Goal: Task Accomplishment & Management: Use online tool/utility

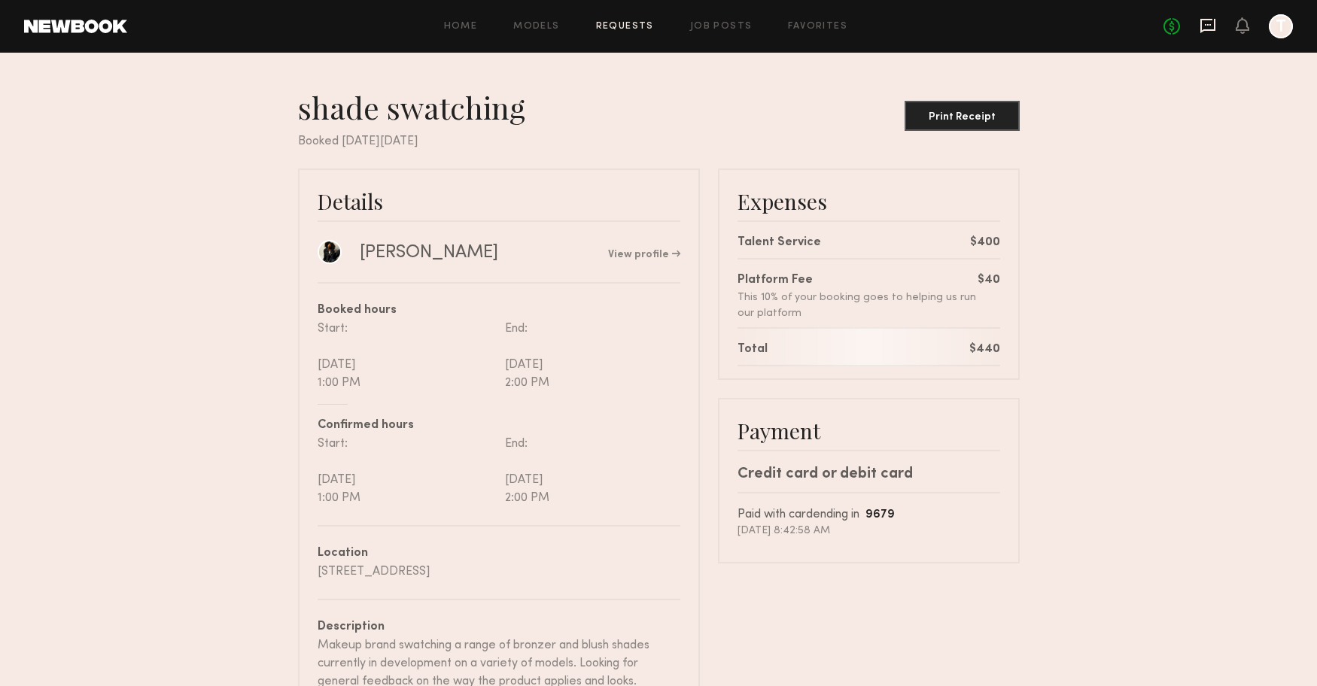
click at [1204, 27] on icon at bounding box center [1208, 25] width 17 height 17
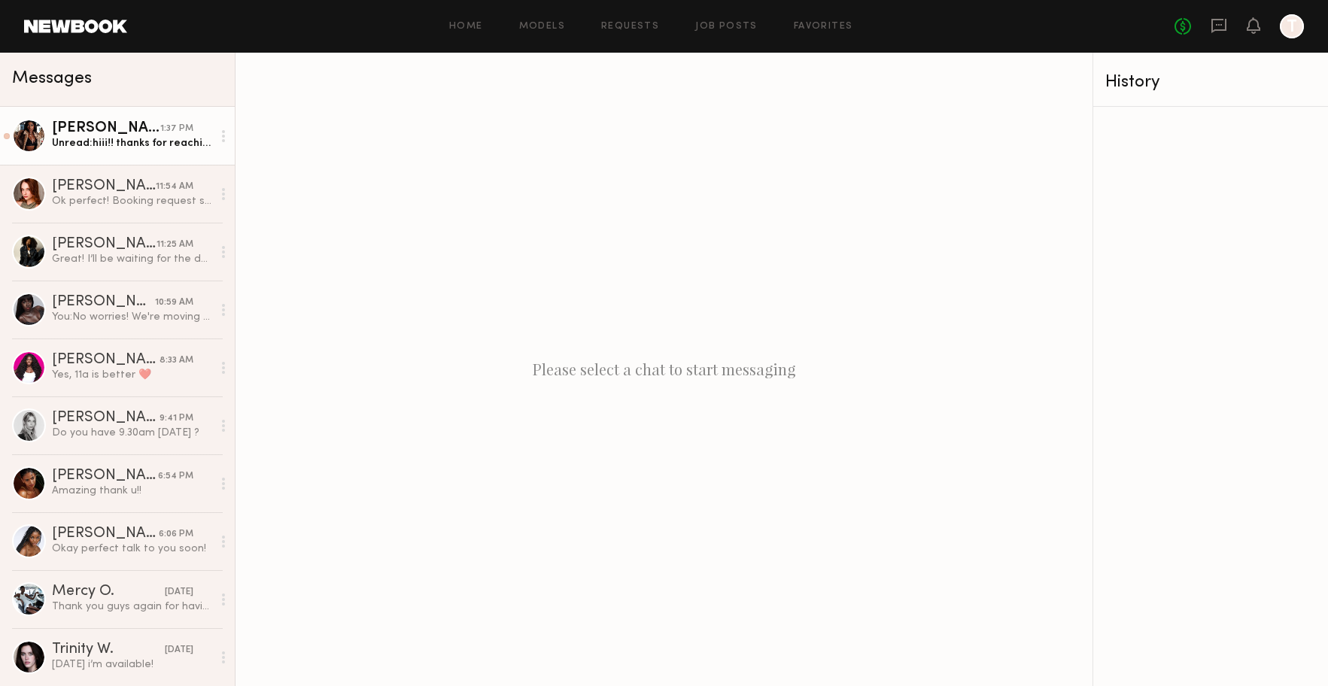
click at [126, 131] on div "nafia m." at bounding box center [106, 128] width 108 height 15
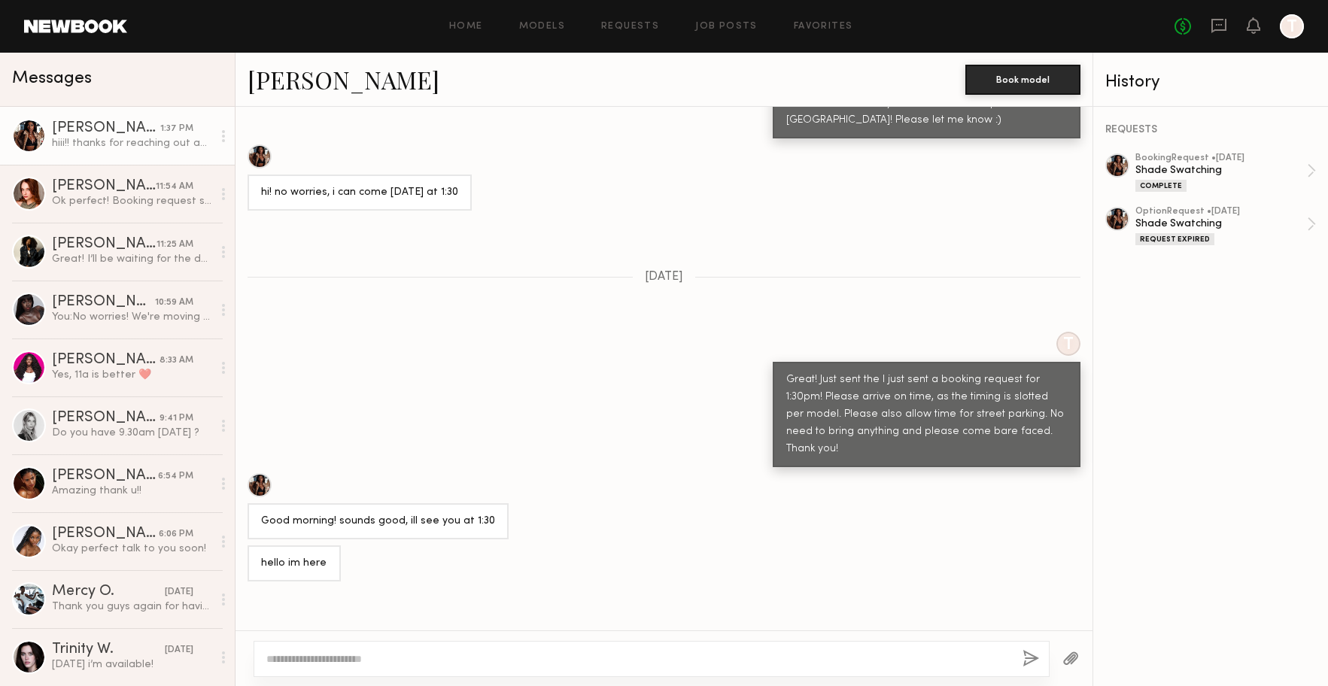
scroll to position [896, 0]
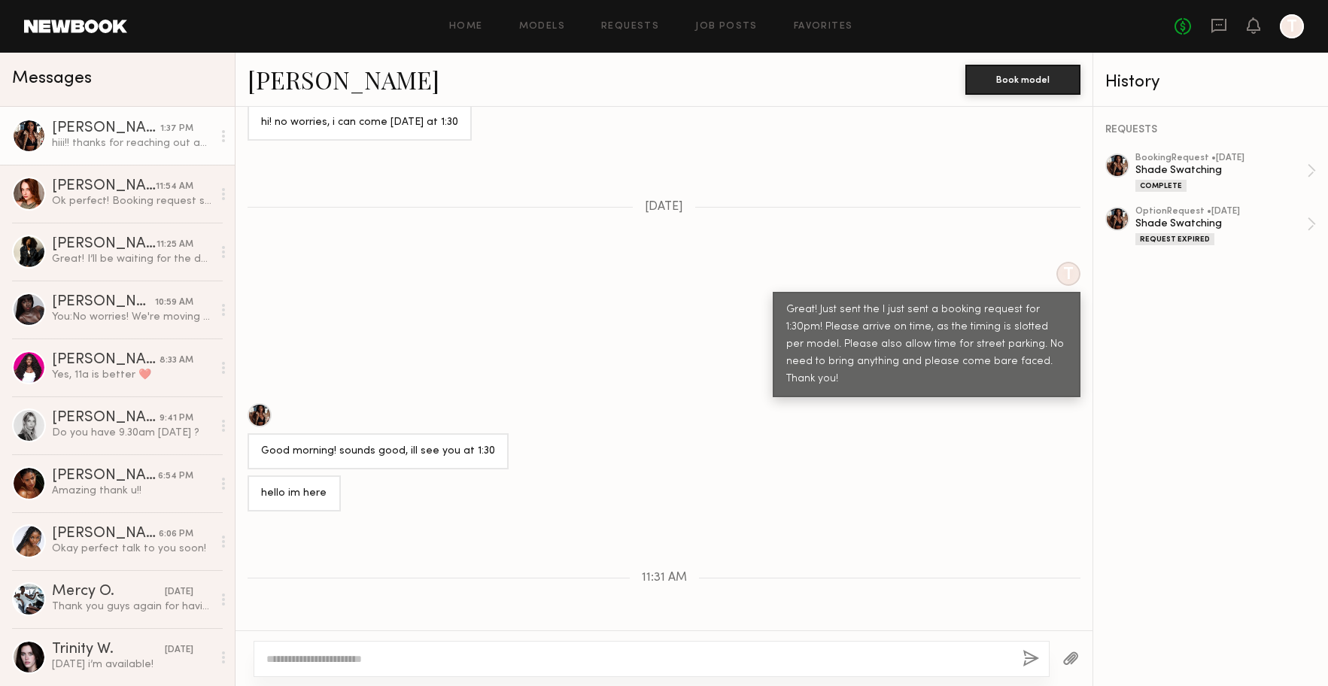
click at [291, 87] on link "nafia m." at bounding box center [344, 79] width 192 height 32
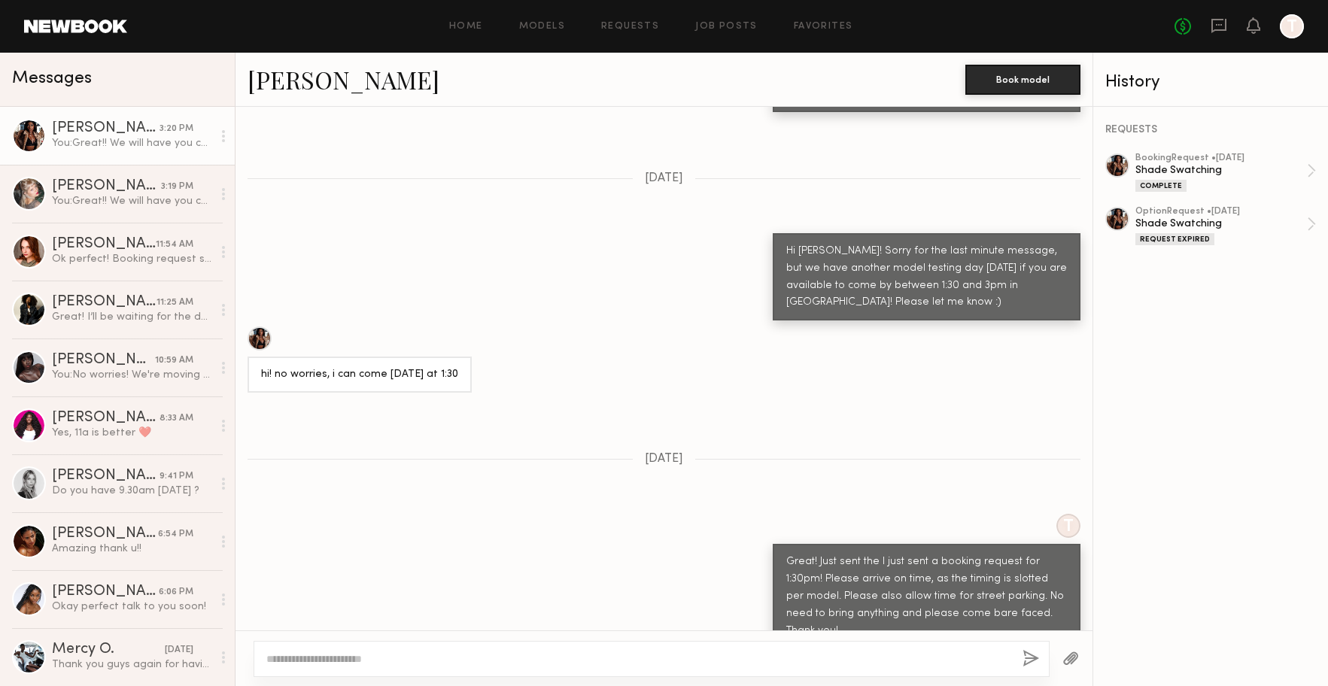
scroll to position [0, 0]
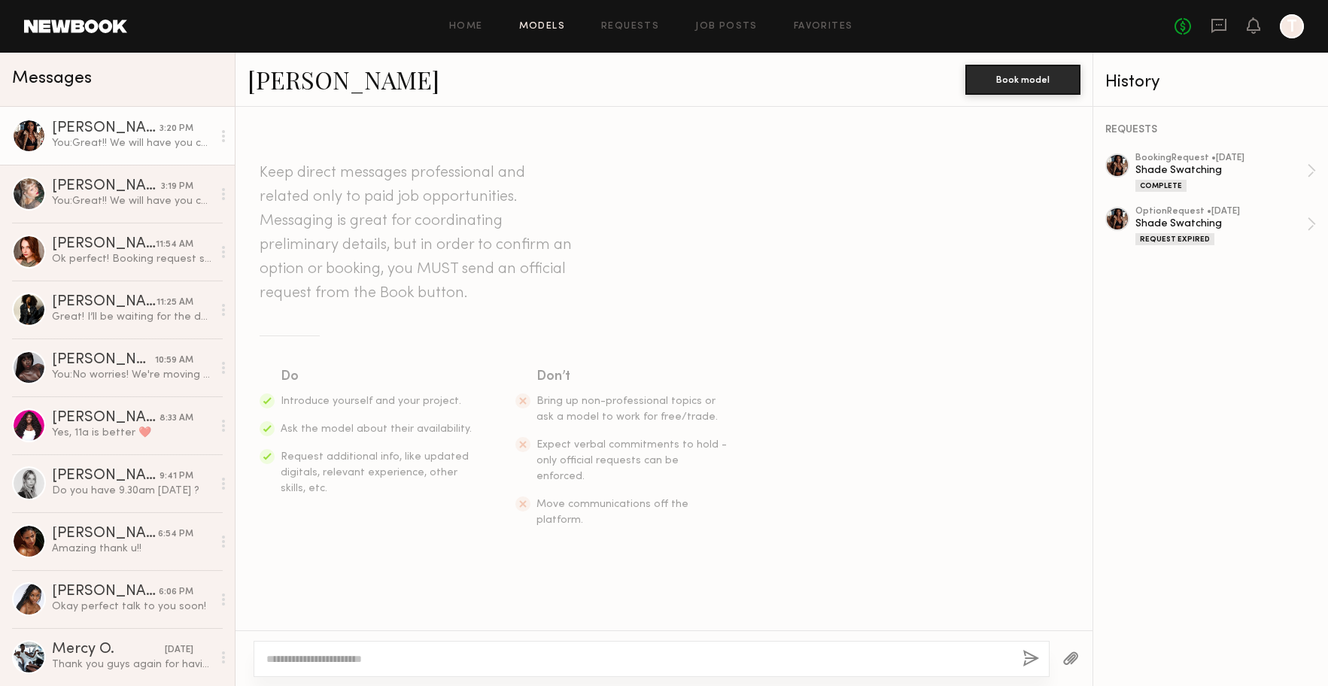
click at [537, 27] on link "Models" at bounding box center [542, 27] width 46 height 10
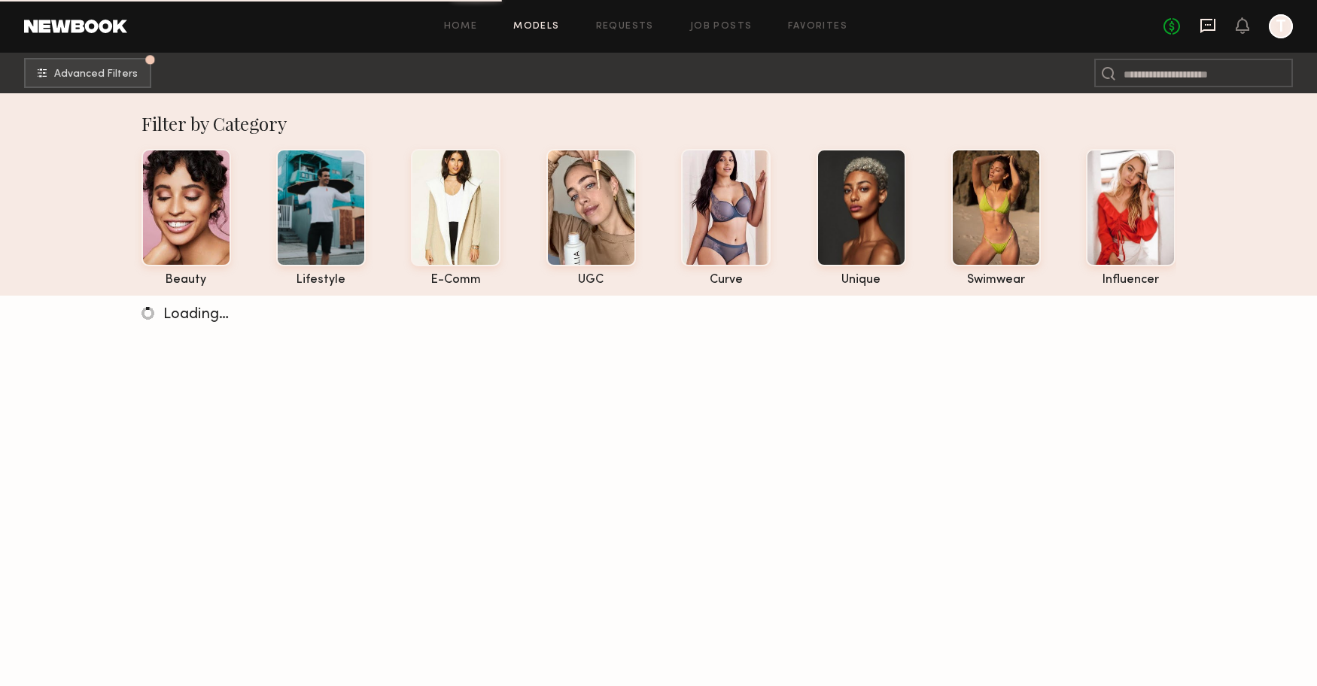
click at [1206, 29] on icon at bounding box center [1207, 26] width 15 height 14
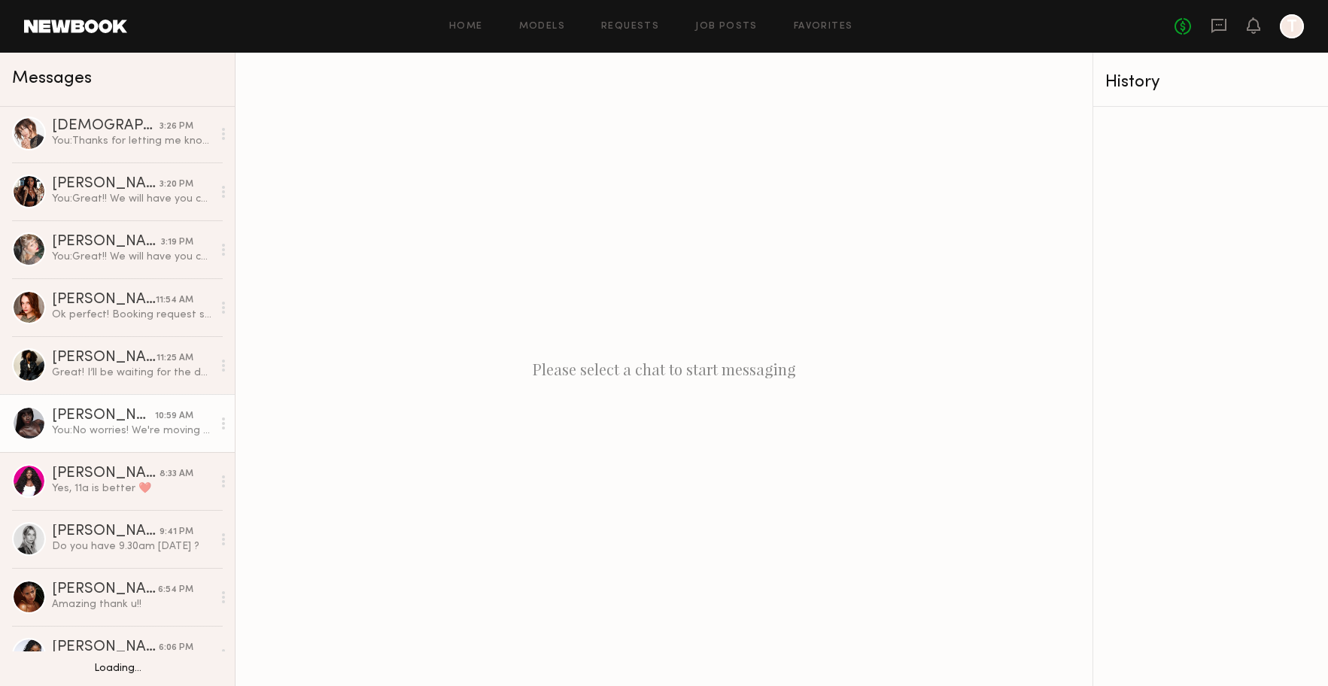
scroll to position [3, 0]
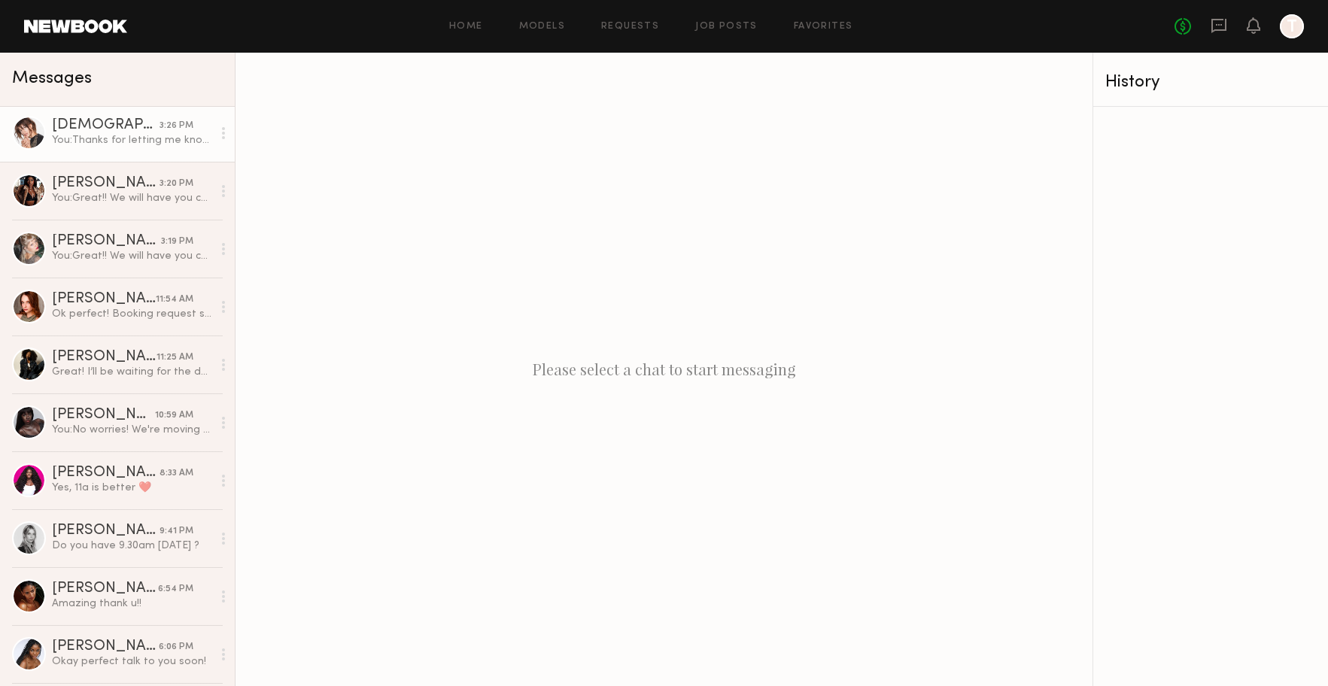
click at [88, 135] on div "You: Thanks for letting me know! Please let me know if you're interested in thi…" at bounding box center [132, 140] width 160 height 14
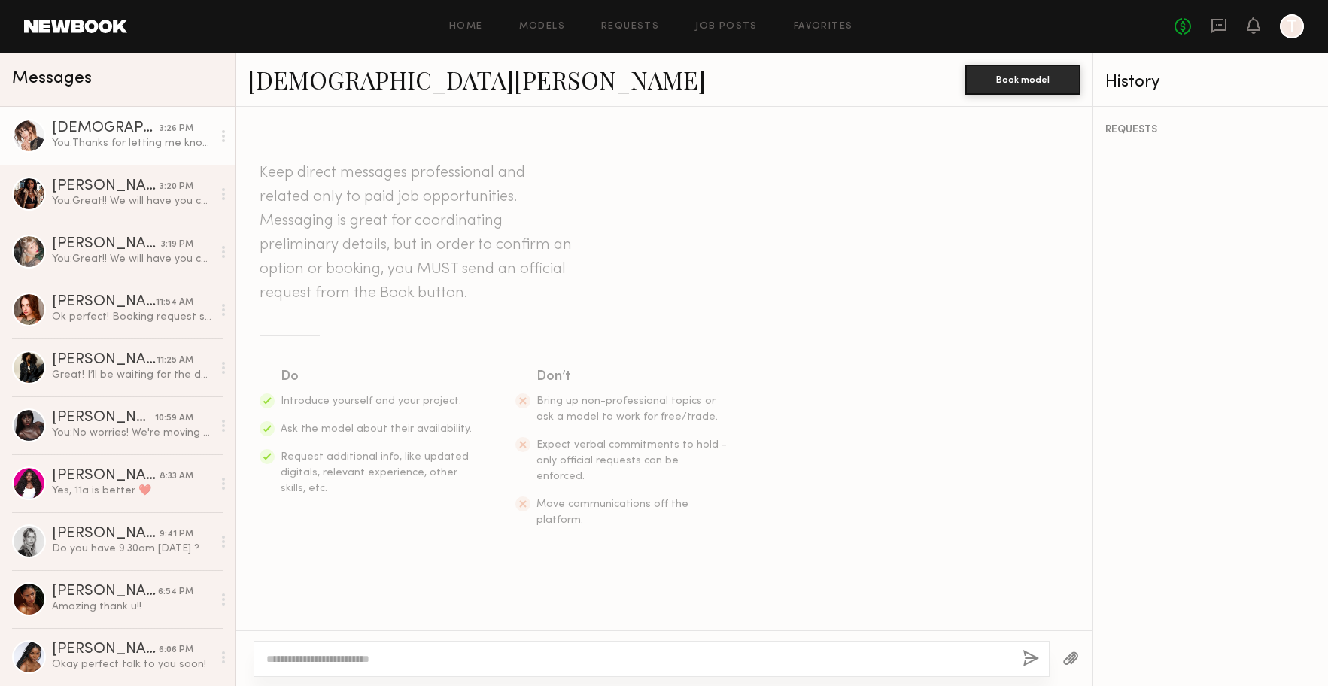
click at [544, 20] on div "Home Models Requests Job Posts Favorites Sign Out No fees up to $5,000 T" at bounding box center [715, 26] width 1177 height 24
click at [546, 24] on link "Models" at bounding box center [542, 27] width 46 height 10
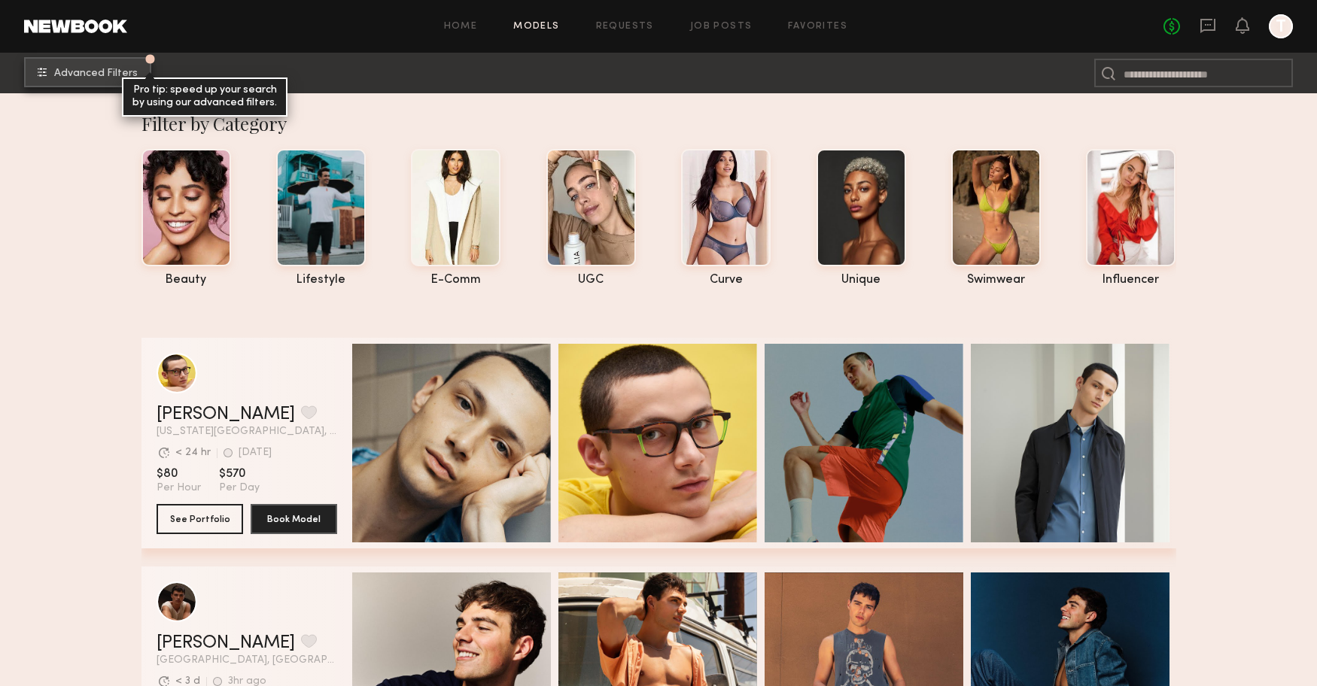
click at [95, 74] on span "Advanced Filters" at bounding box center [96, 73] width 84 height 11
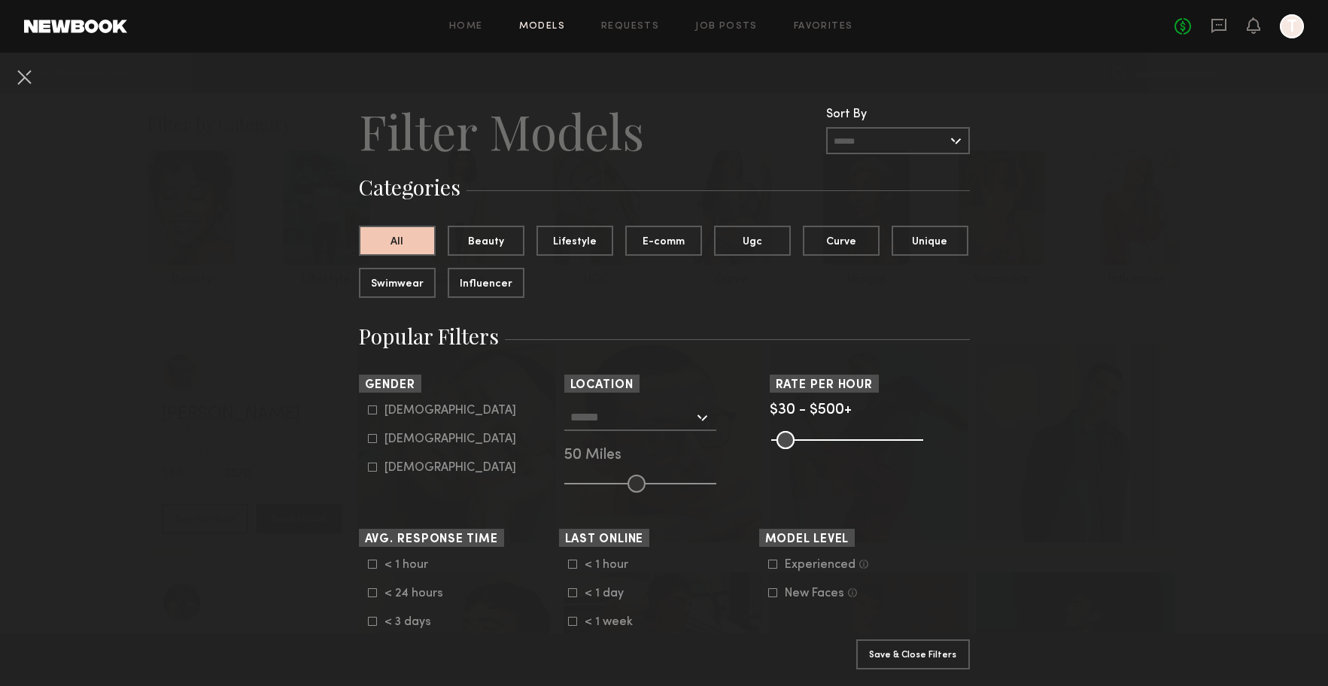
click at [589, 428] on input "text" at bounding box center [632, 417] width 123 height 26
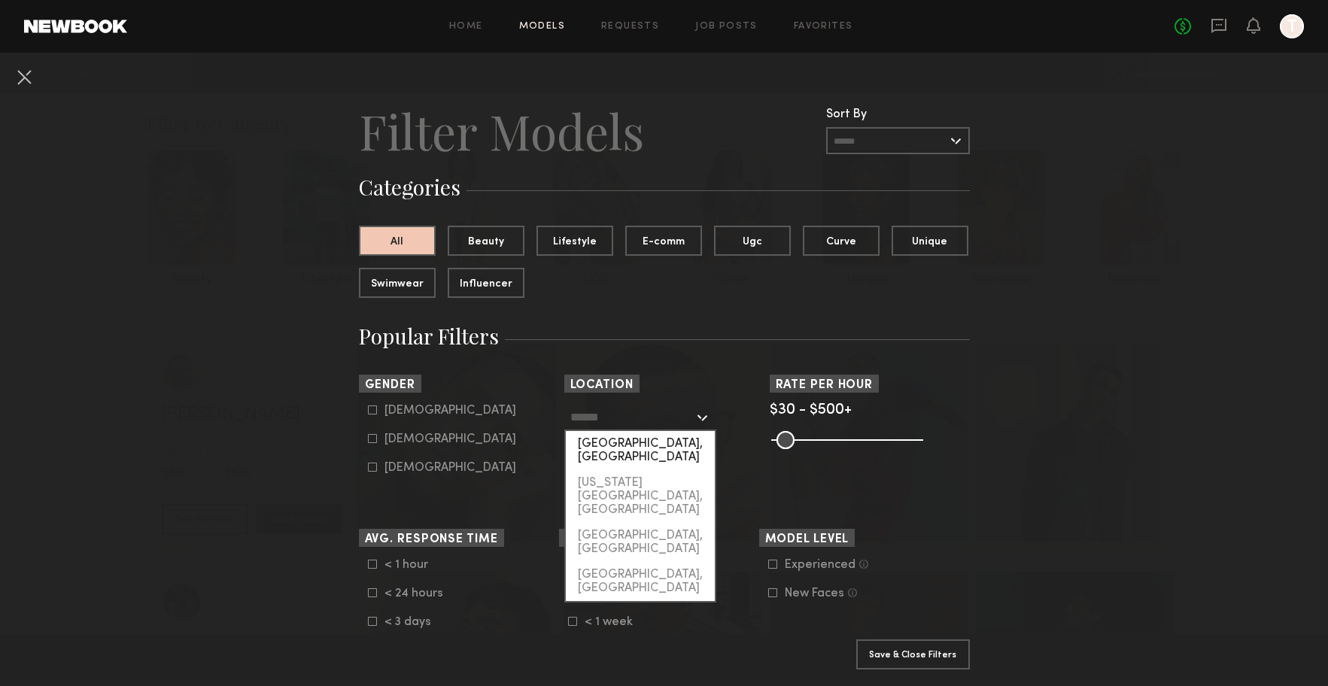
click at [600, 449] on div "[GEOGRAPHIC_DATA], [GEOGRAPHIC_DATA]" at bounding box center [640, 450] width 149 height 39
type input "**********"
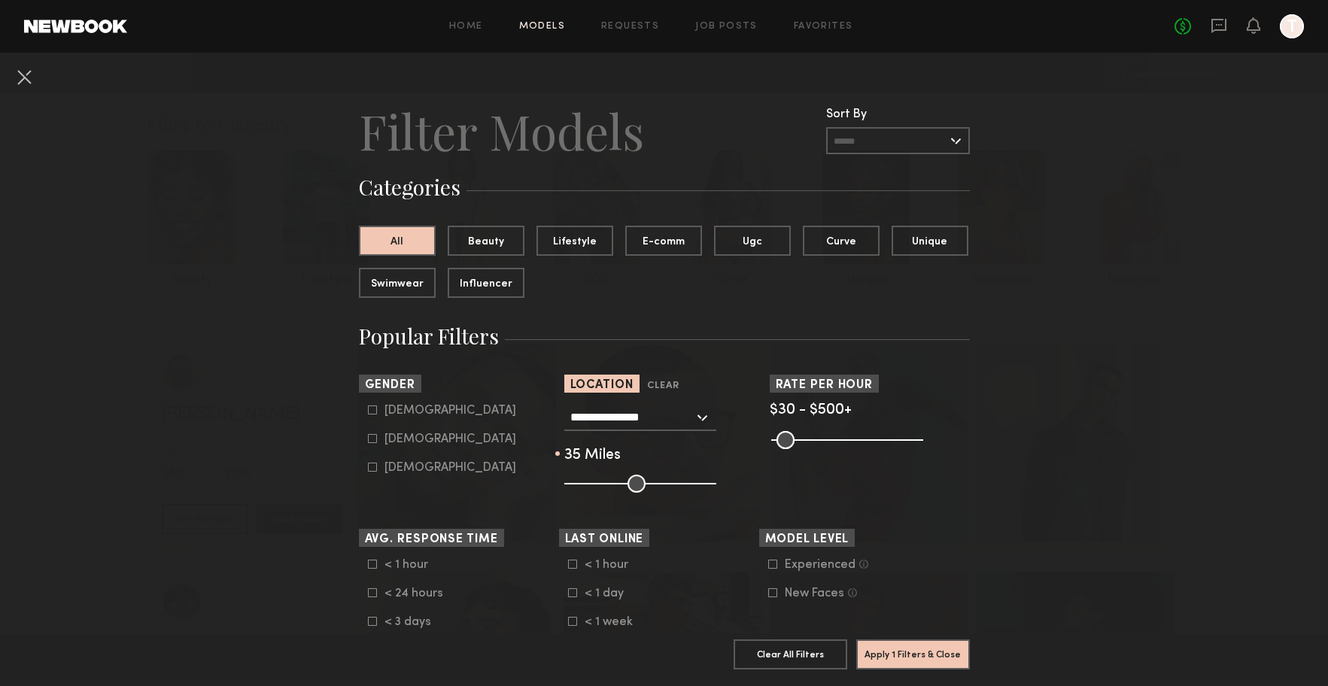
drag, startPoint x: 630, startPoint y: 483, endPoint x: 612, endPoint y: 491, distance: 19.6
type input "**"
click at [612, 491] on input "range" at bounding box center [640, 484] width 152 height 18
click at [368, 441] on icon at bounding box center [372, 438] width 9 height 9
type input "**"
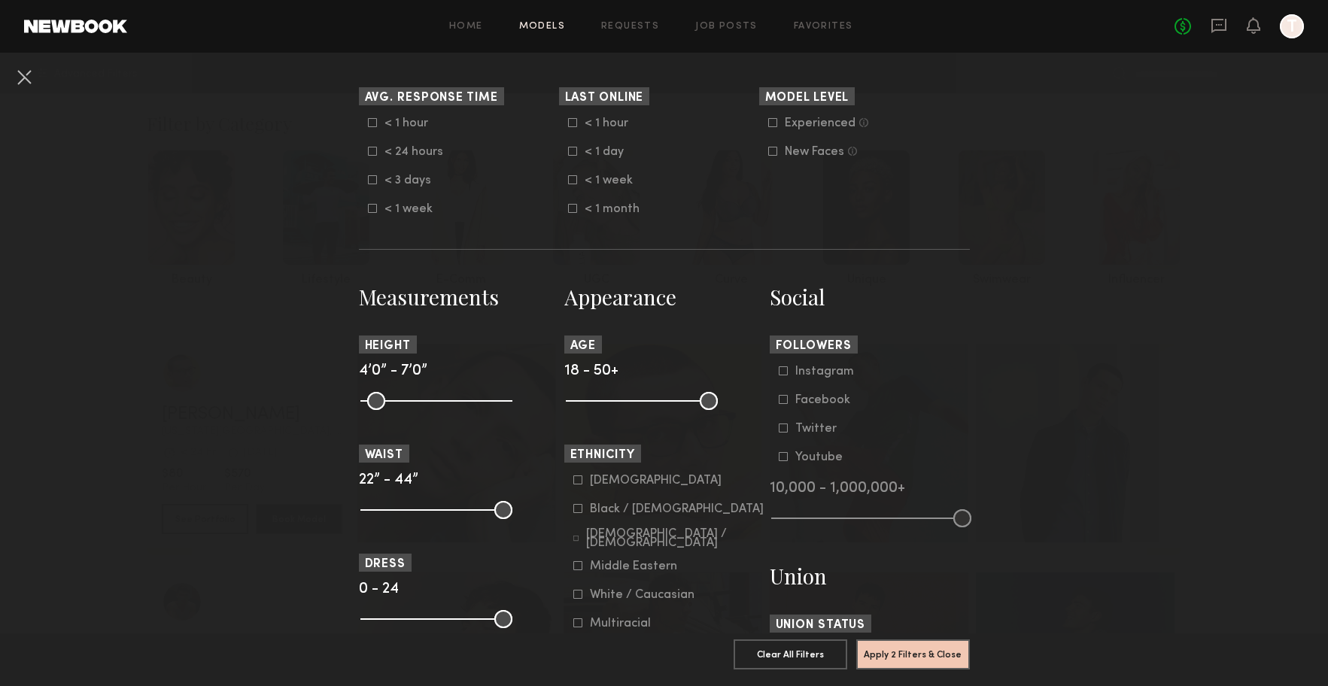
scroll to position [442, 0]
drag, startPoint x: 697, startPoint y: 403, endPoint x: 631, endPoint y: 411, distance: 66.7
click at [631, 410] on input "range" at bounding box center [642, 401] width 152 height 18
drag, startPoint x: 630, startPoint y: 403, endPoint x: 639, endPoint y: 406, distance: 9.3
type input "**"
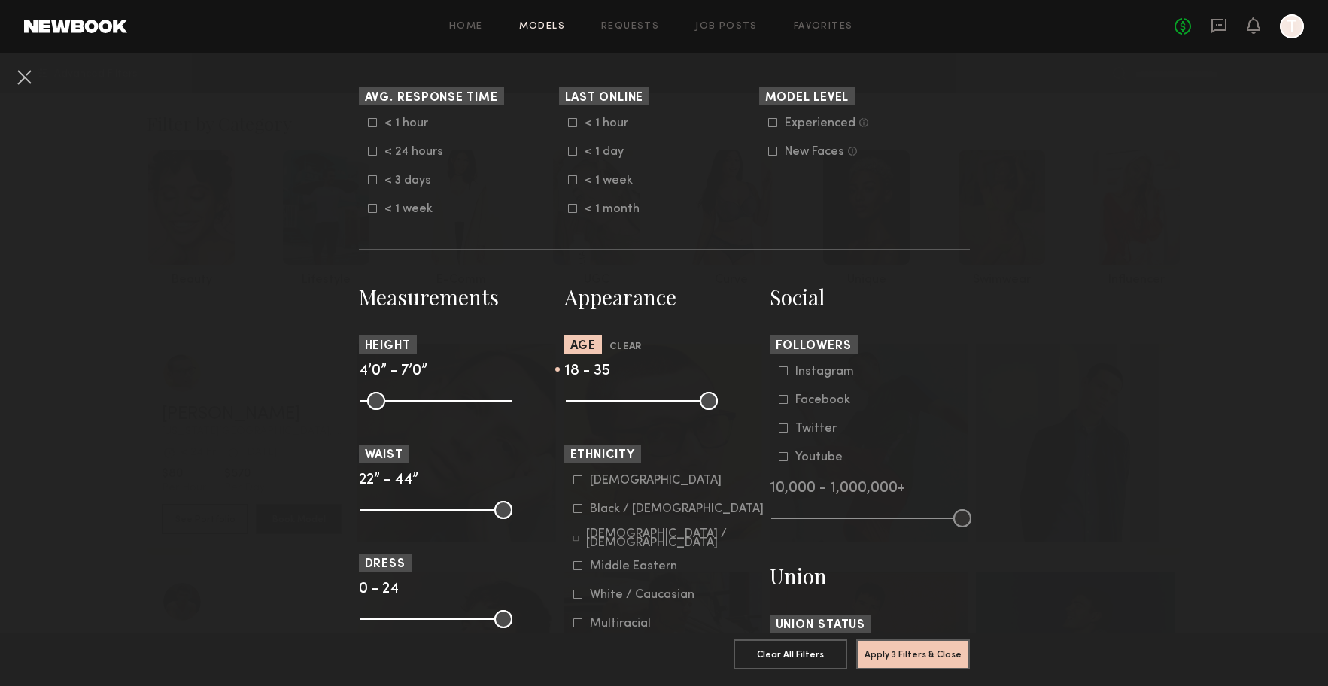
click at [639, 406] on input "range" at bounding box center [642, 401] width 152 height 18
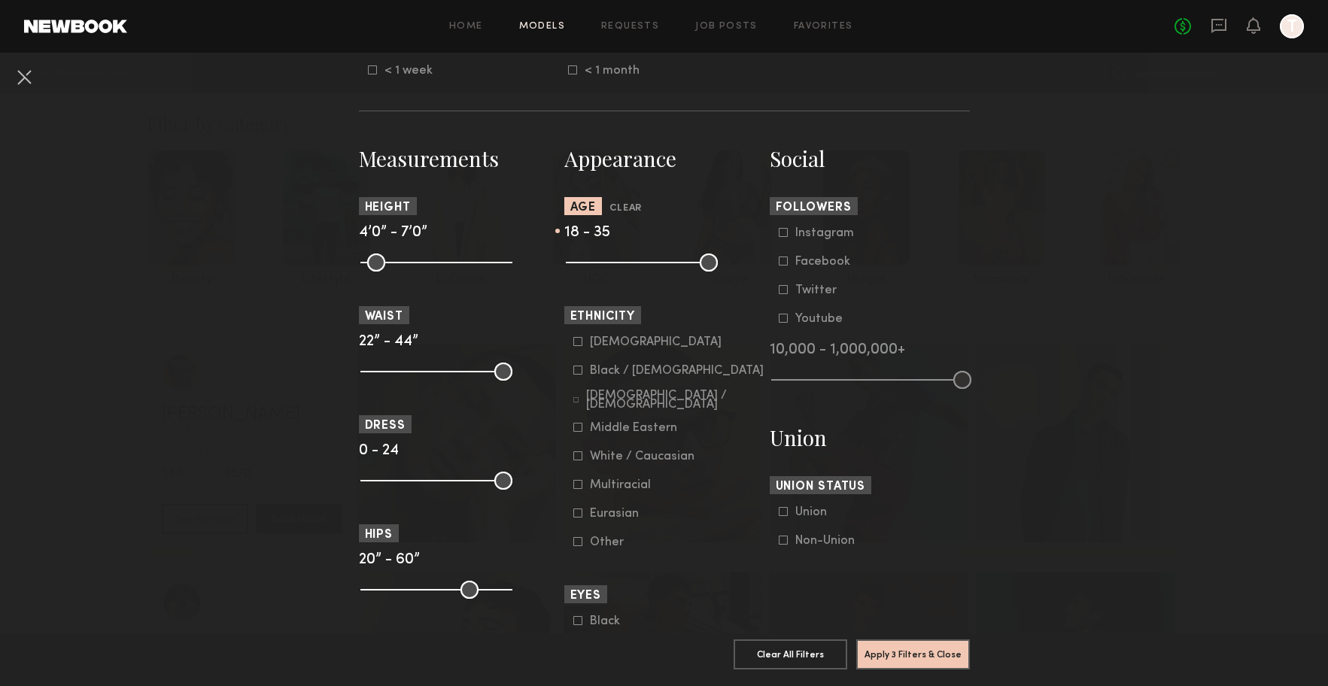
scroll to position [627, 0]
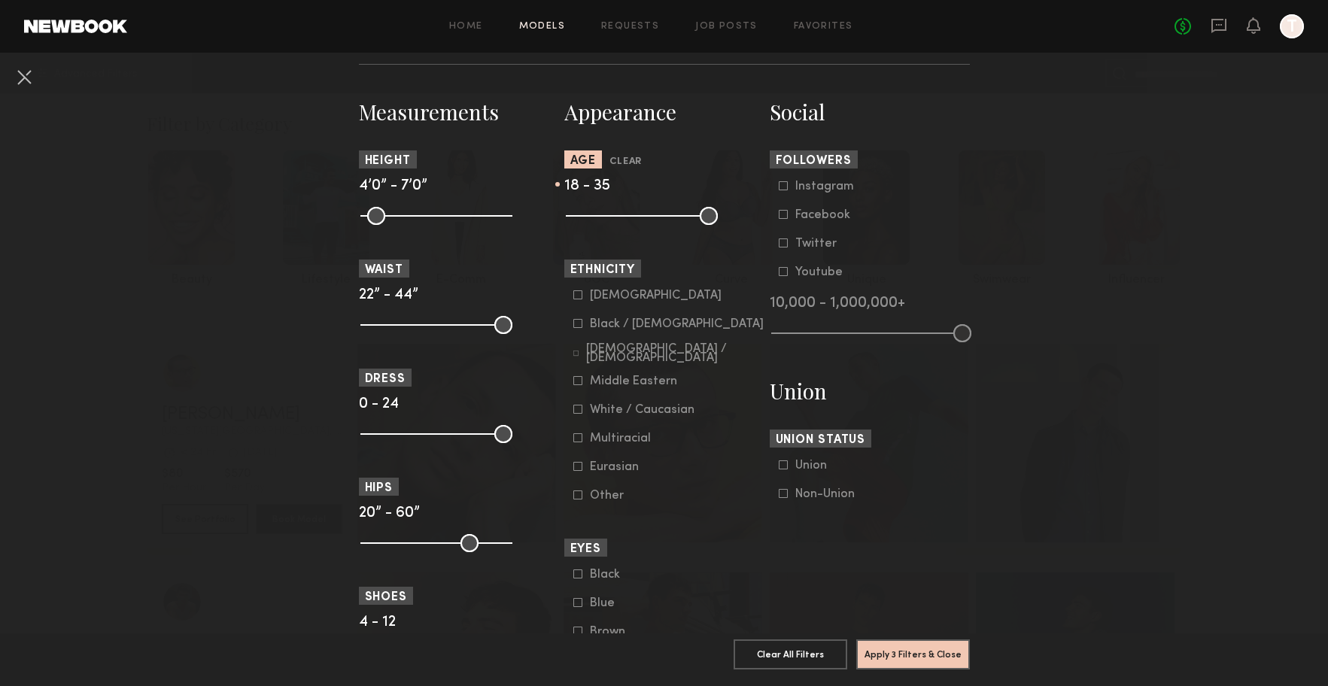
click at [575, 412] on icon at bounding box center [578, 409] width 9 height 9
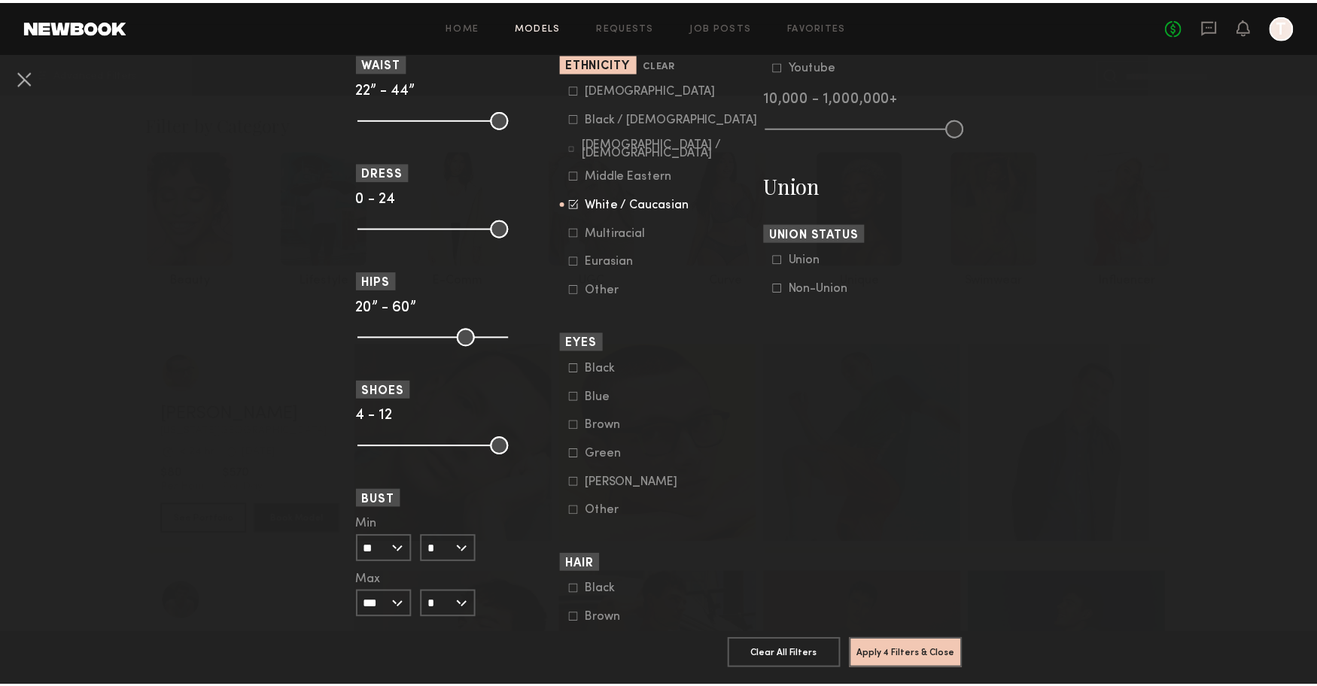
scroll to position [835, 0]
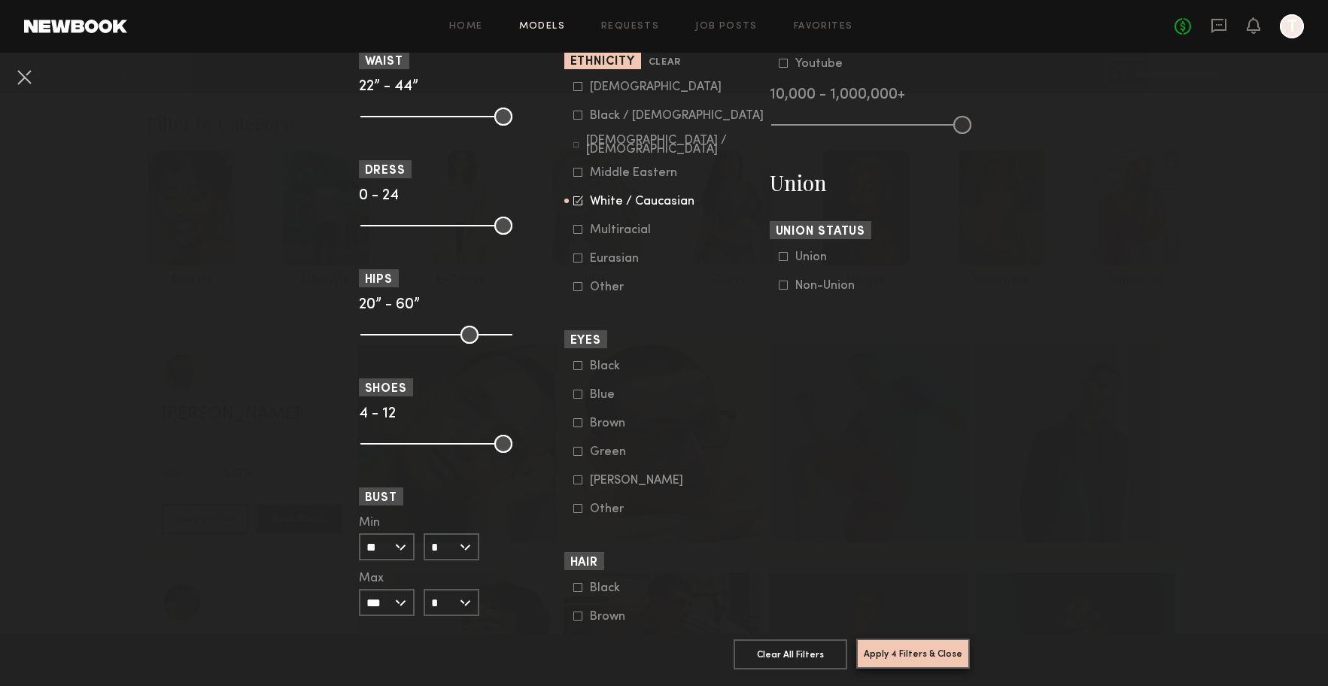
click at [908, 647] on button "Apply 4 Filters & Close" at bounding box center [914, 654] width 114 height 30
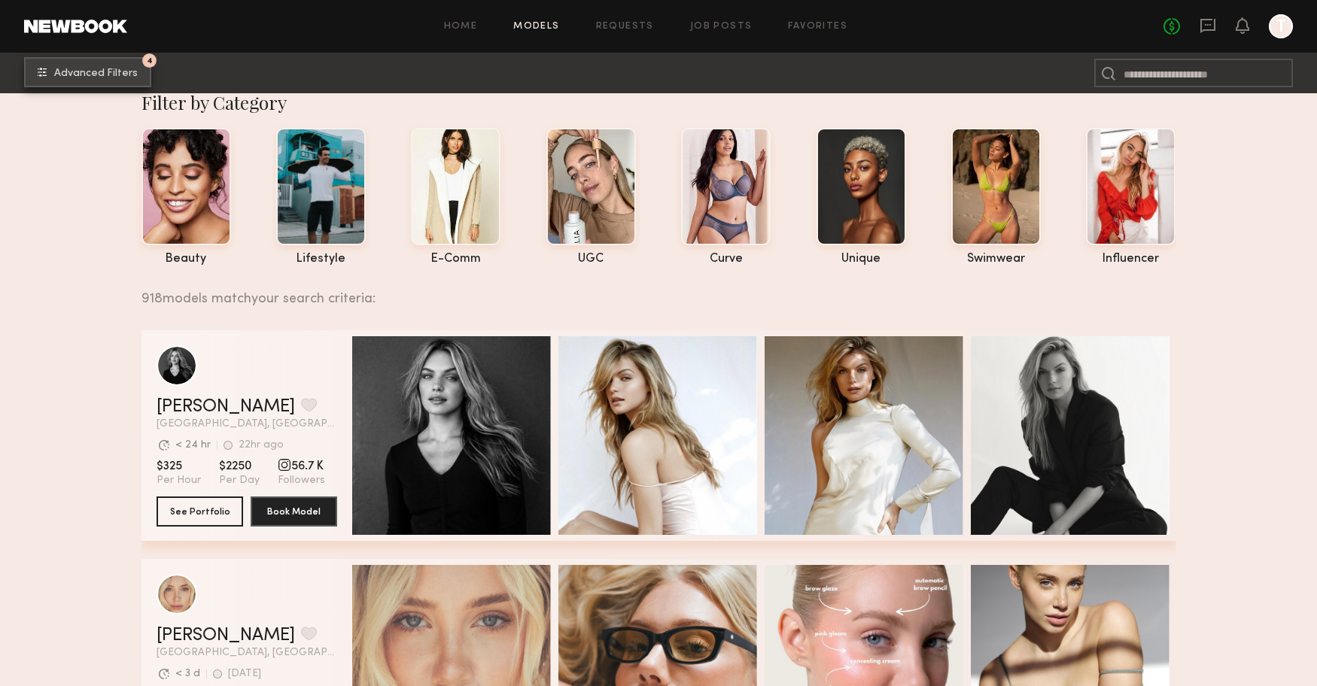
scroll to position [41, 0]
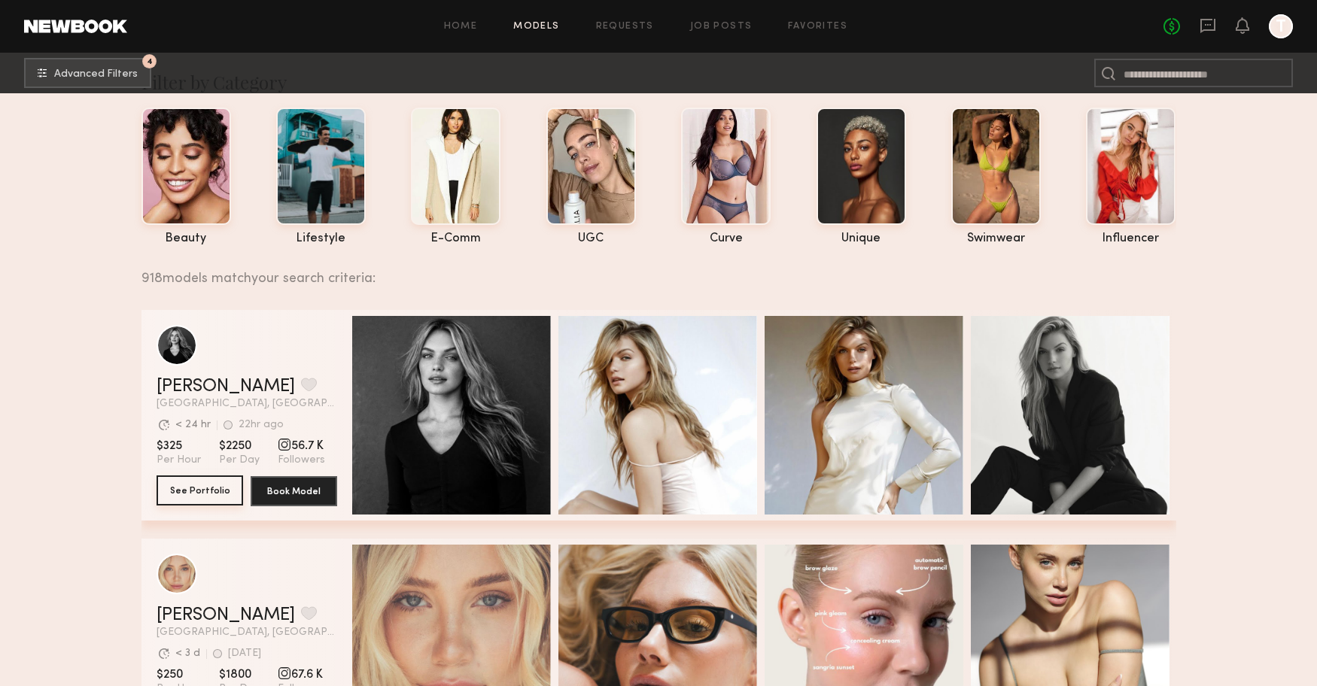
click at [172, 495] on button "See Portfolio" at bounding box center [200, 491] width 87 height 30
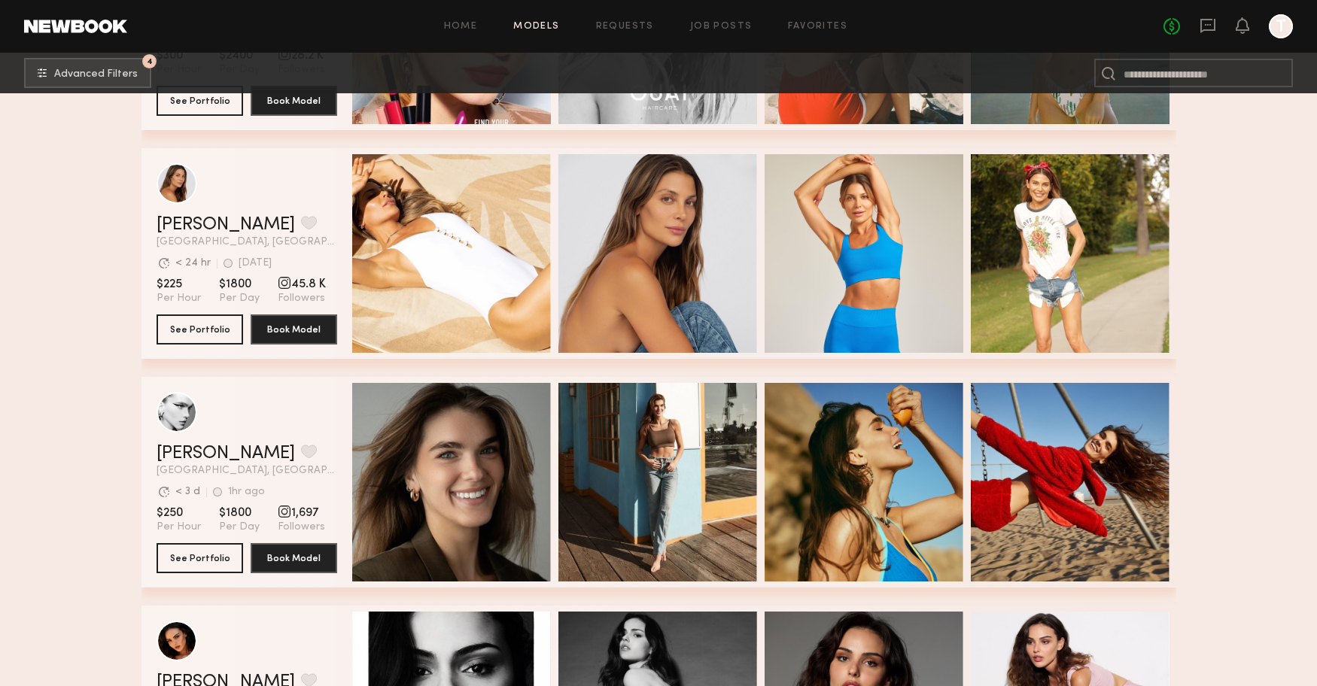
scroll to position [1484, 0]
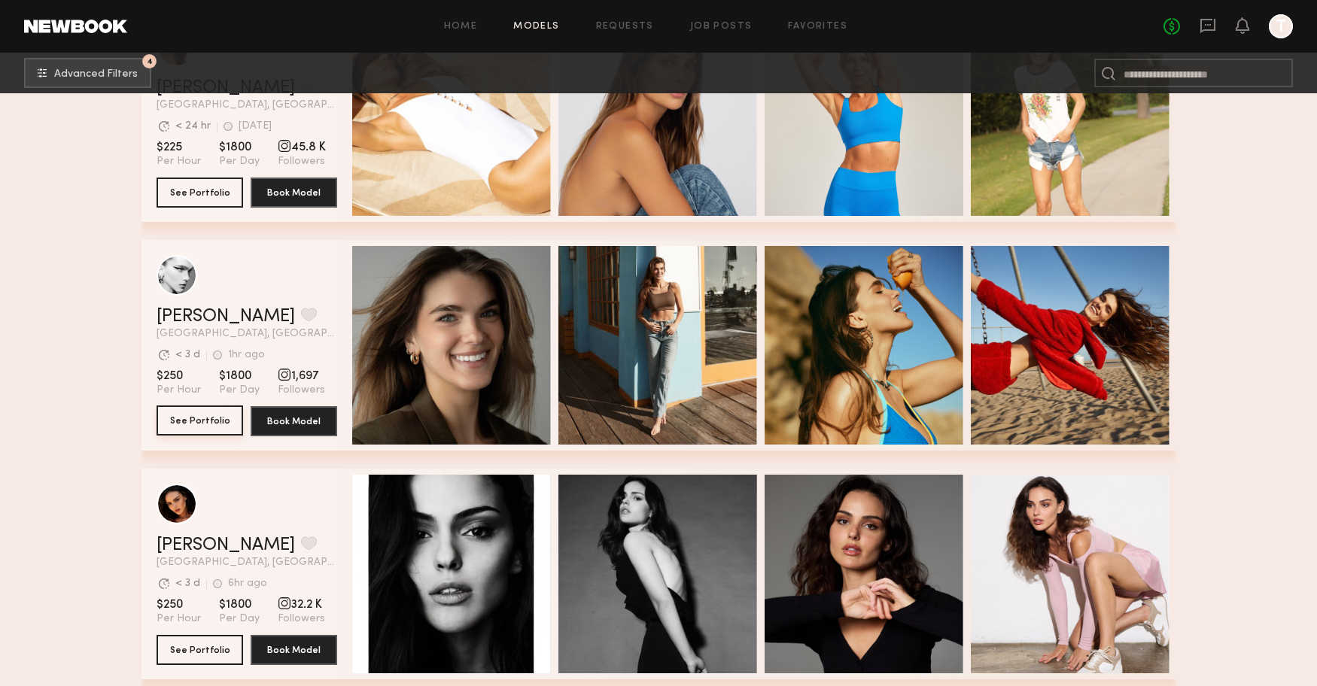
click at [203, 425] on button "See Portfolio" at bounding box center [200, 421] width 87 height 30
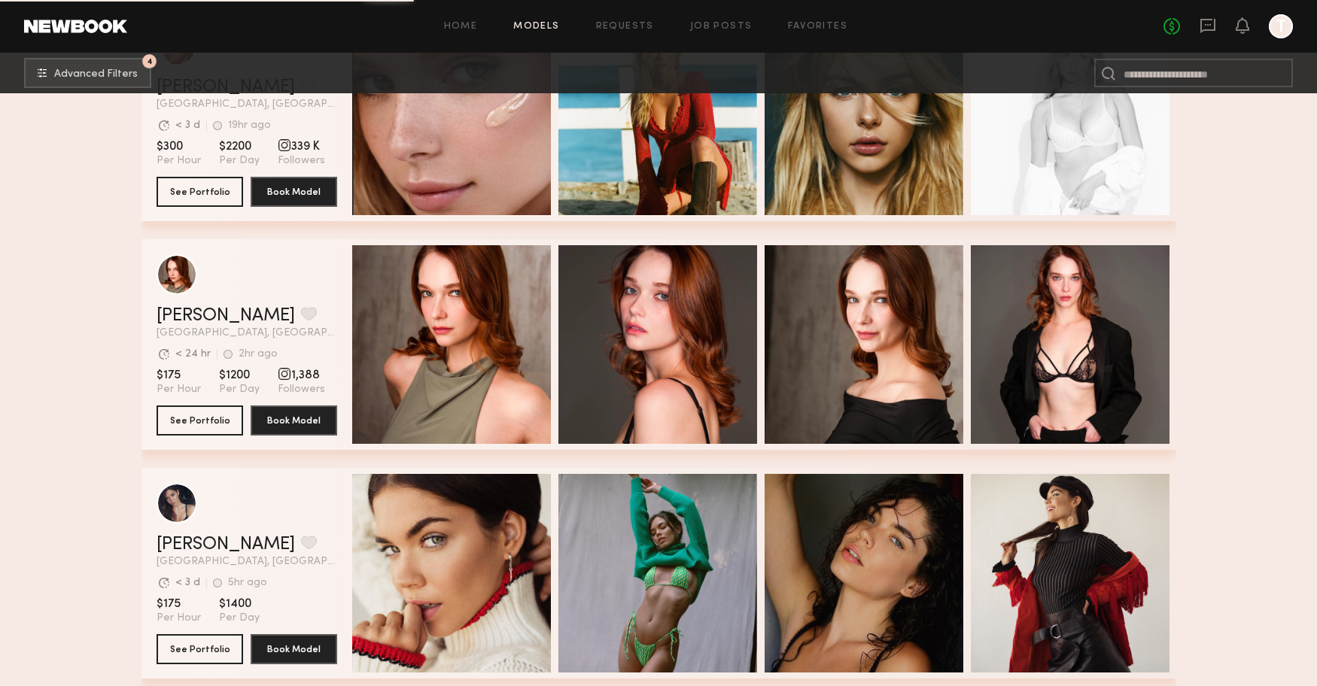
scroll to position [2235, 0]
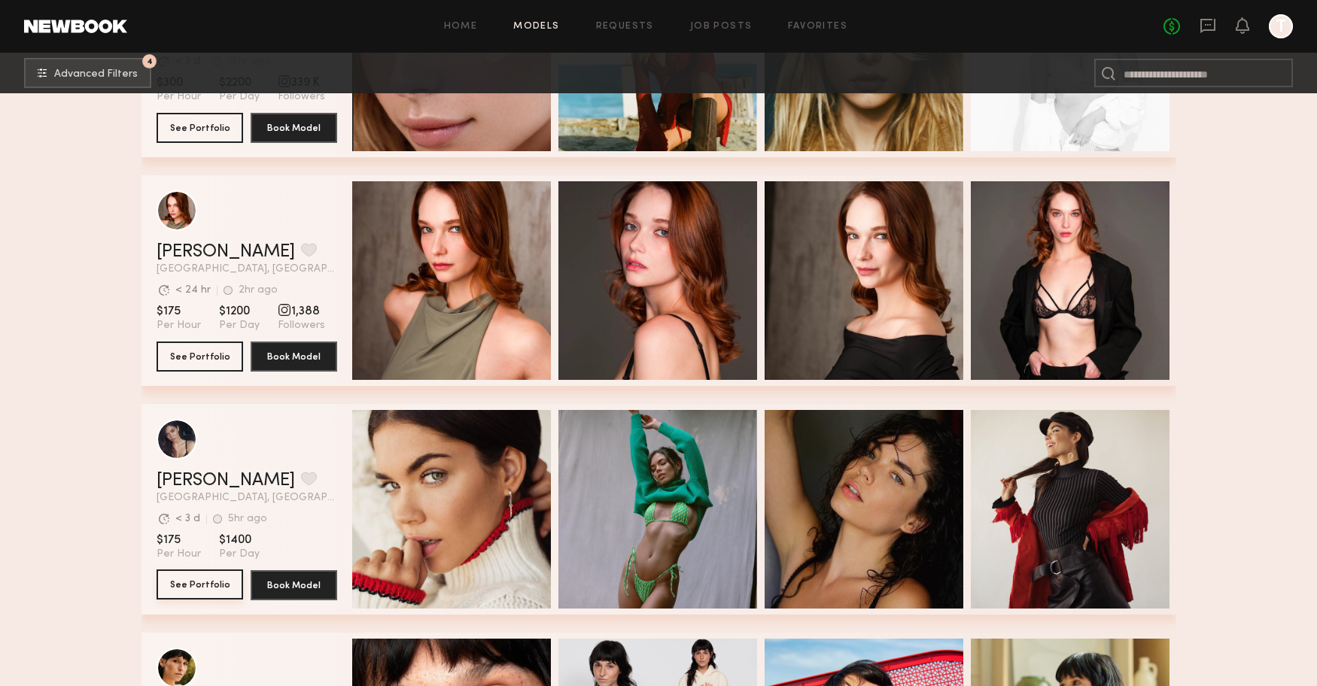
click at [210, 590] on button "See Portfolio" at bounding box center [200, 585] width 87 height 30
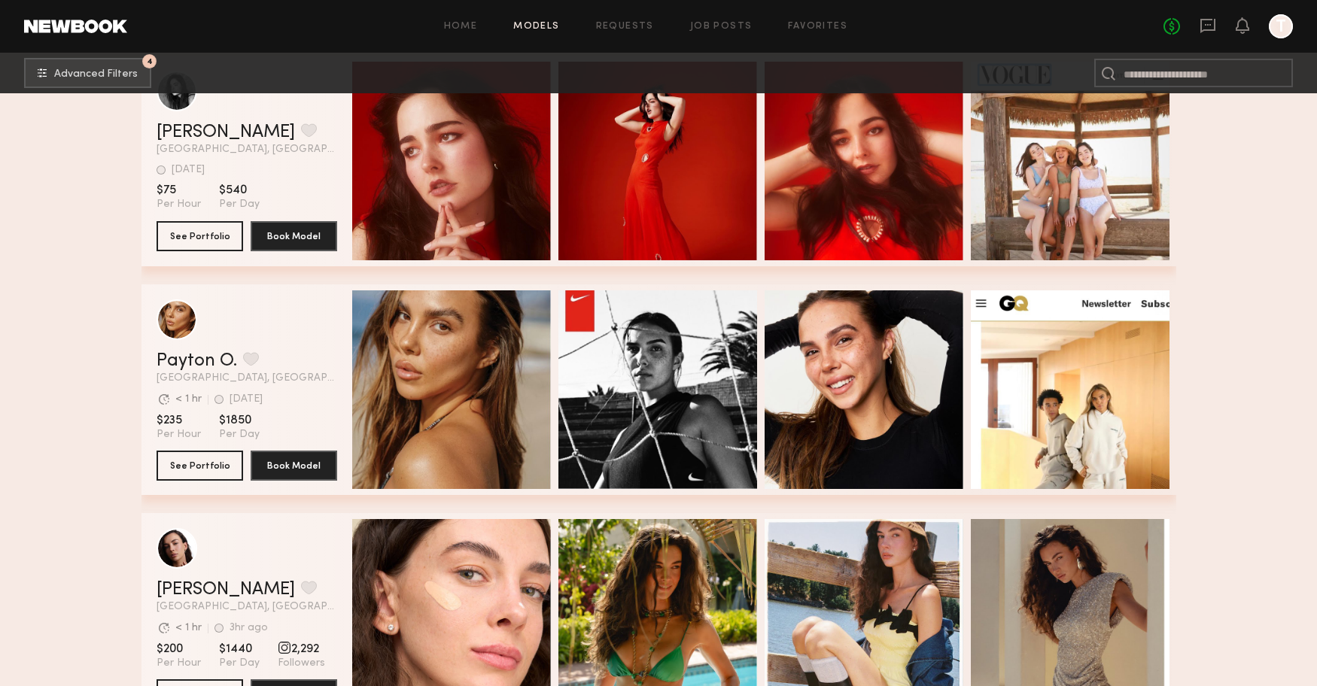
scroll to position [3160, 0]
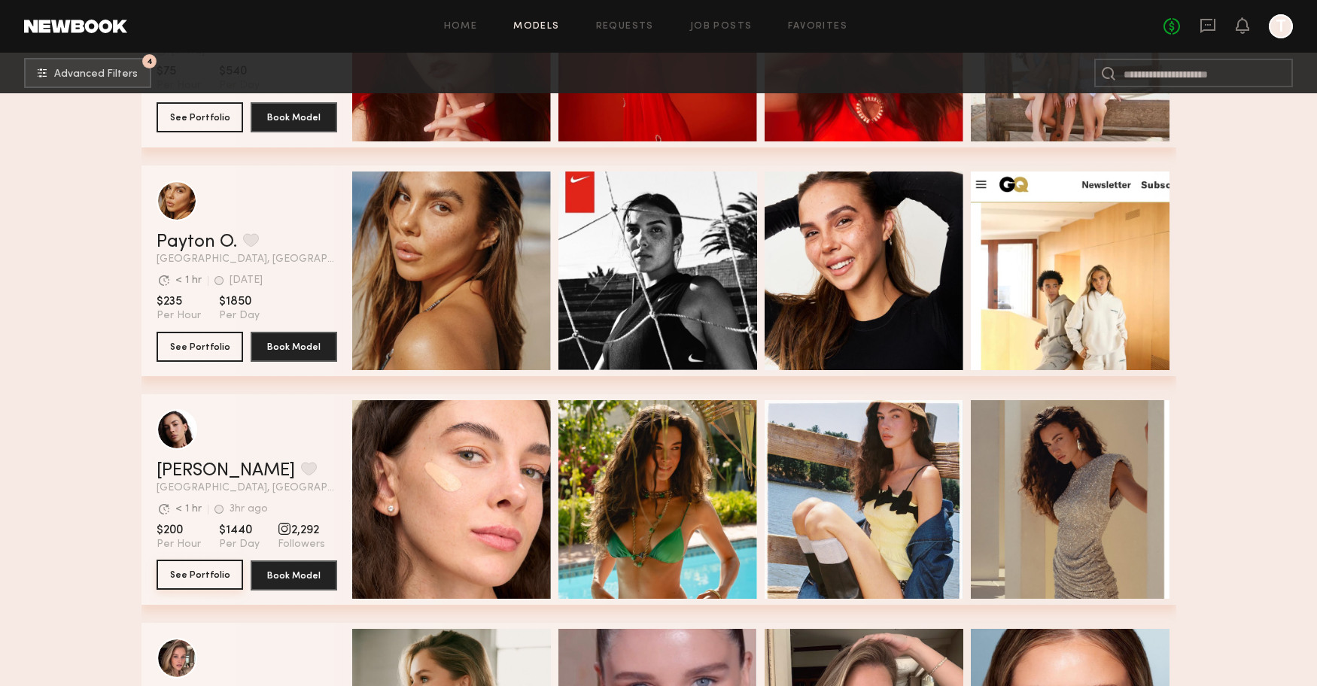
click at [188, 583] on button "See Portfolio" at bounding box center [200, 575] width 87 height 30
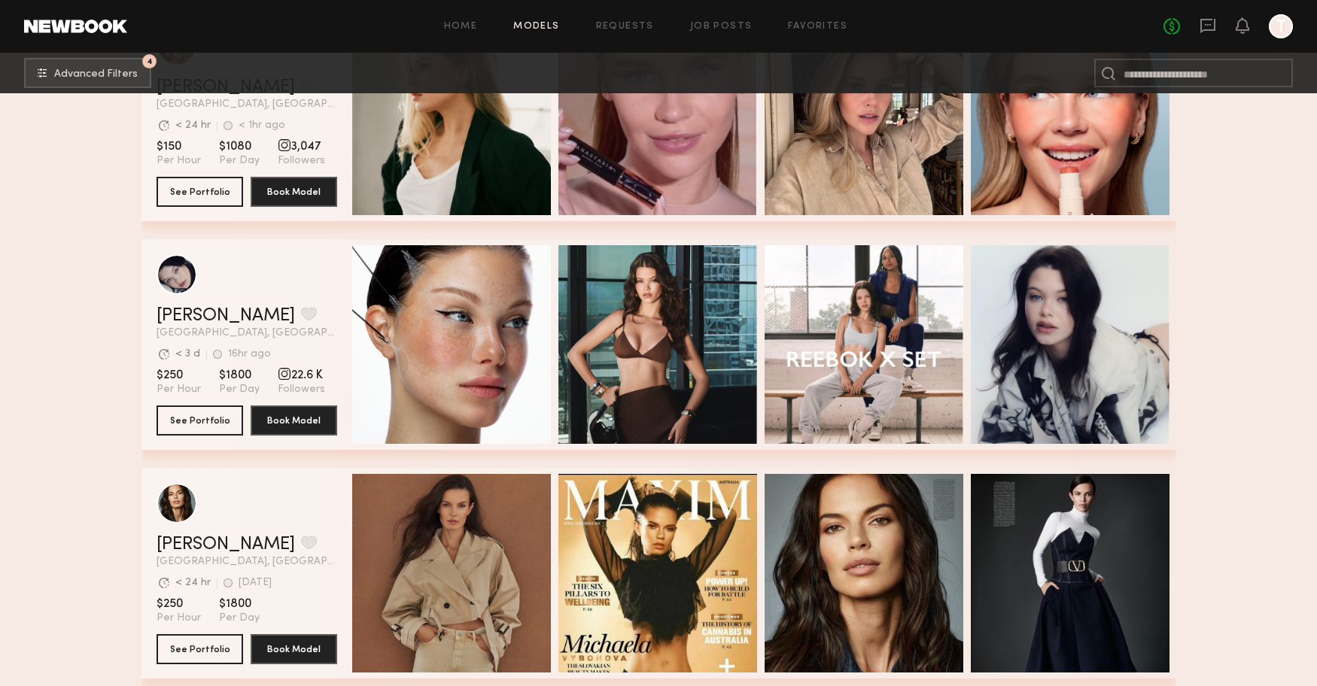
scroll to position [4030, 0]
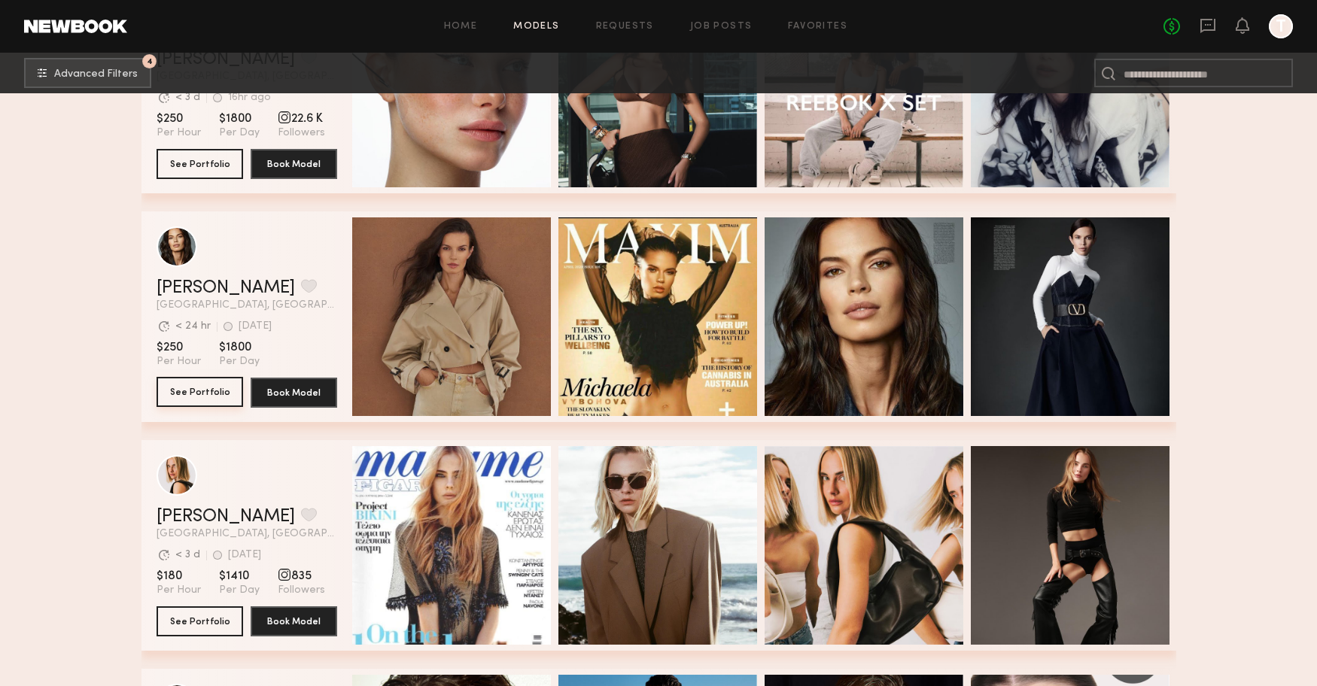
click at [211, 395] on button "See Portfolio" at bounding box center [200, 392] width 87 height 30
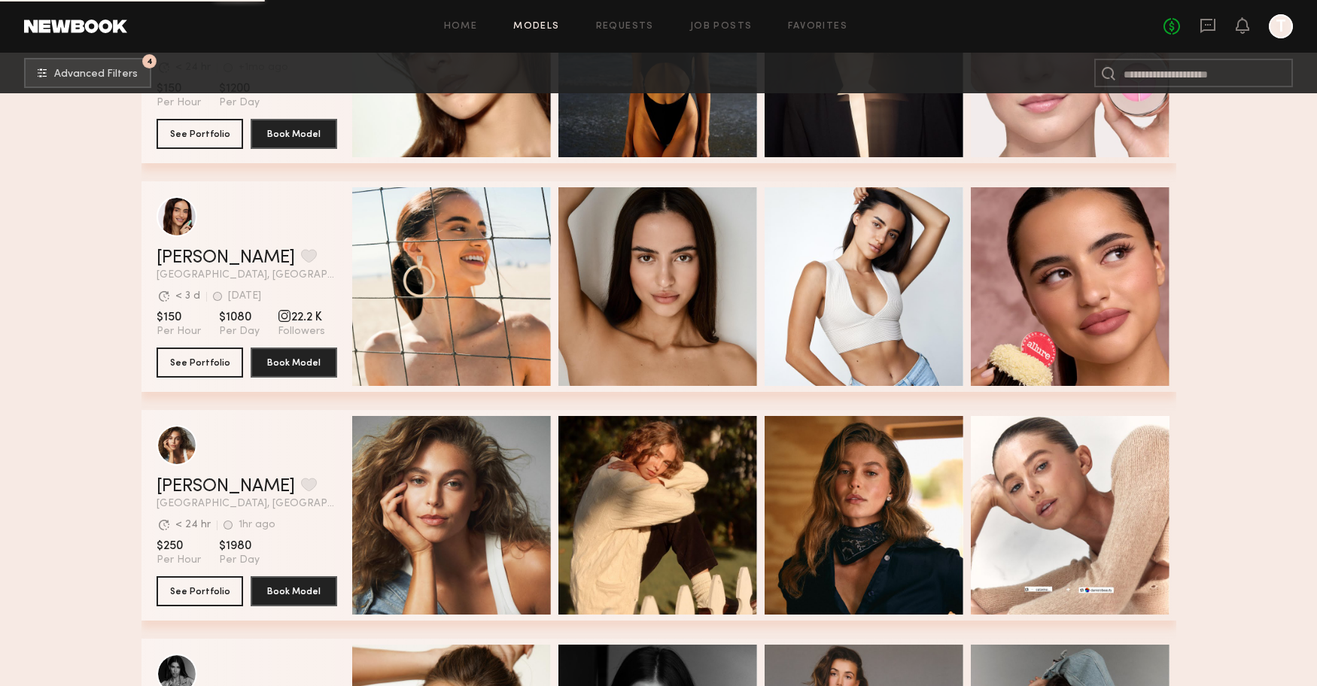
scroll to position [4818, 0]
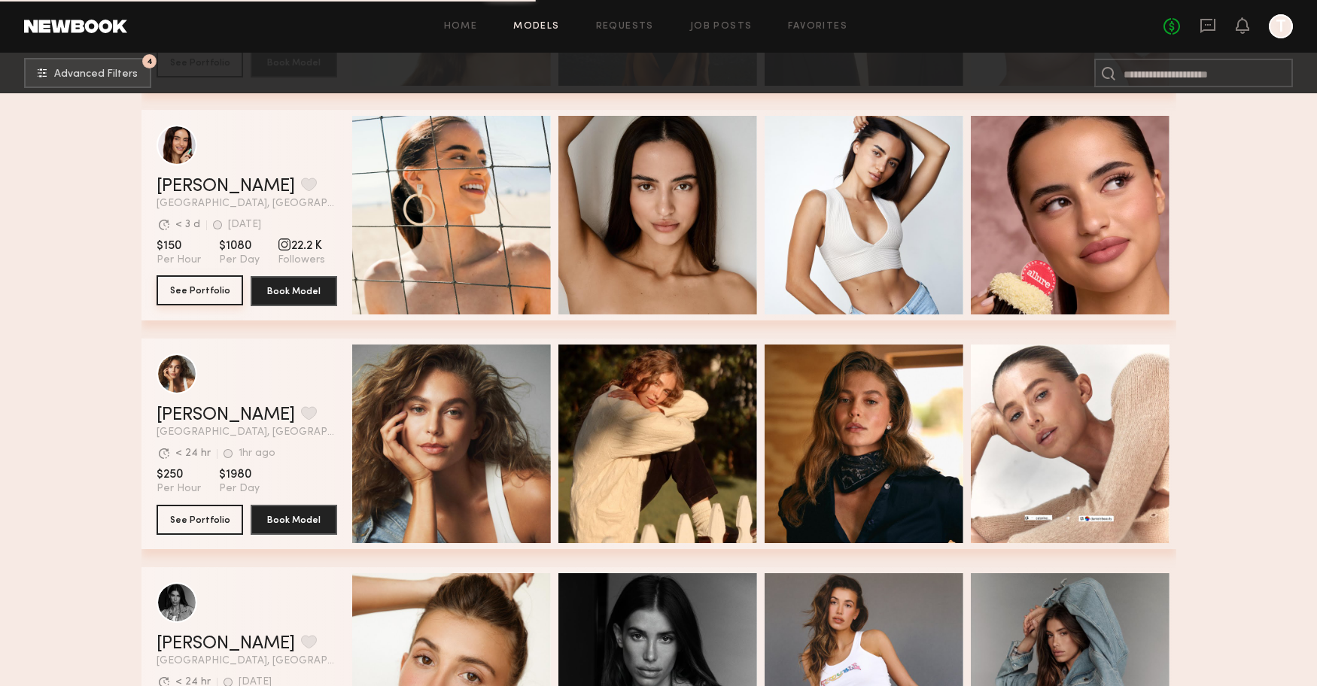
click at [197, 292] on button "See Portfolio" at bounding box center [200, 290] width 87 height 30
click at [184, 527] on button "See Portfolio" at bounding box center [200, 519] width 87 height 30
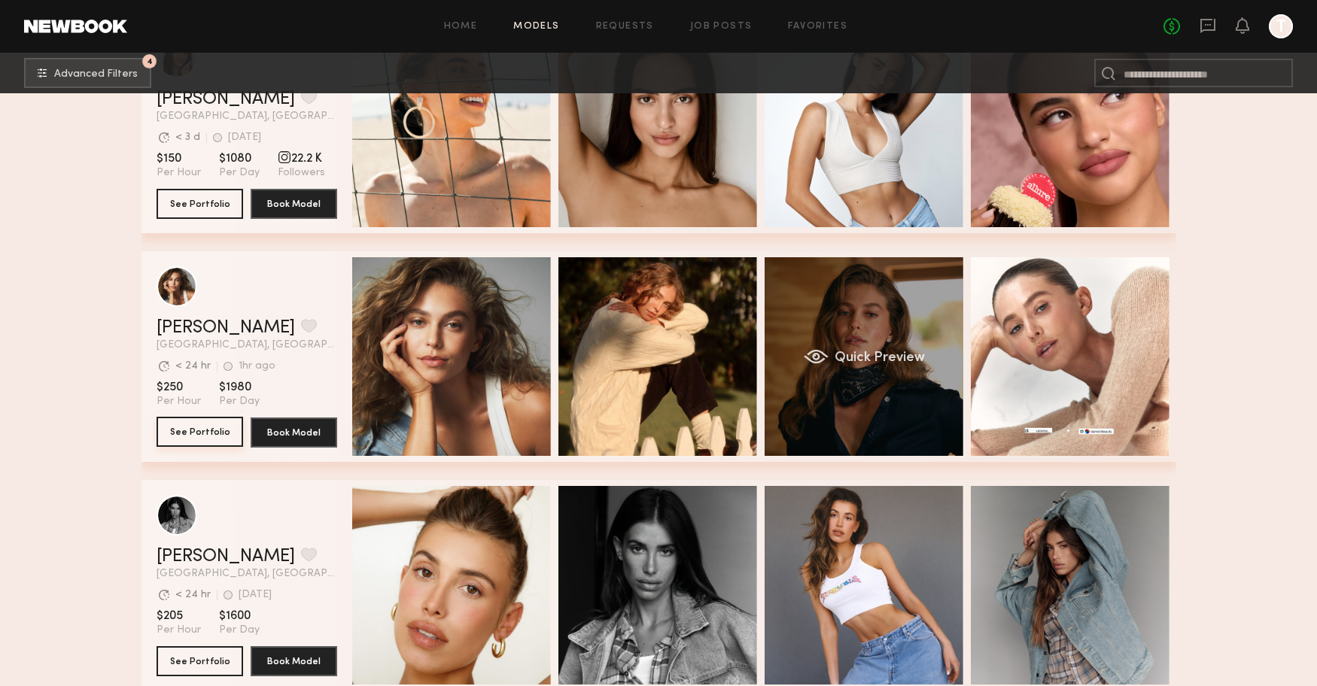
scroll to position [5247, 0]
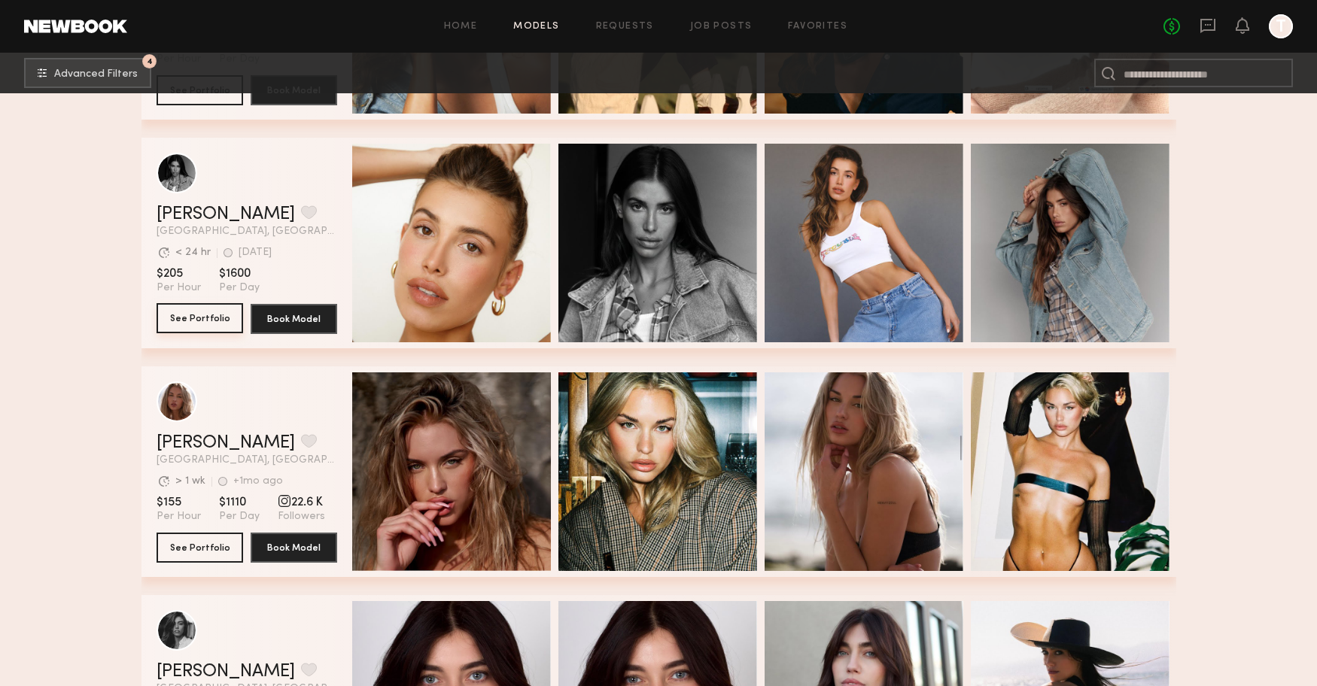
click at [189, 310] on button "See Portfolio" at bounding box center [200, 318] width 87 height 30
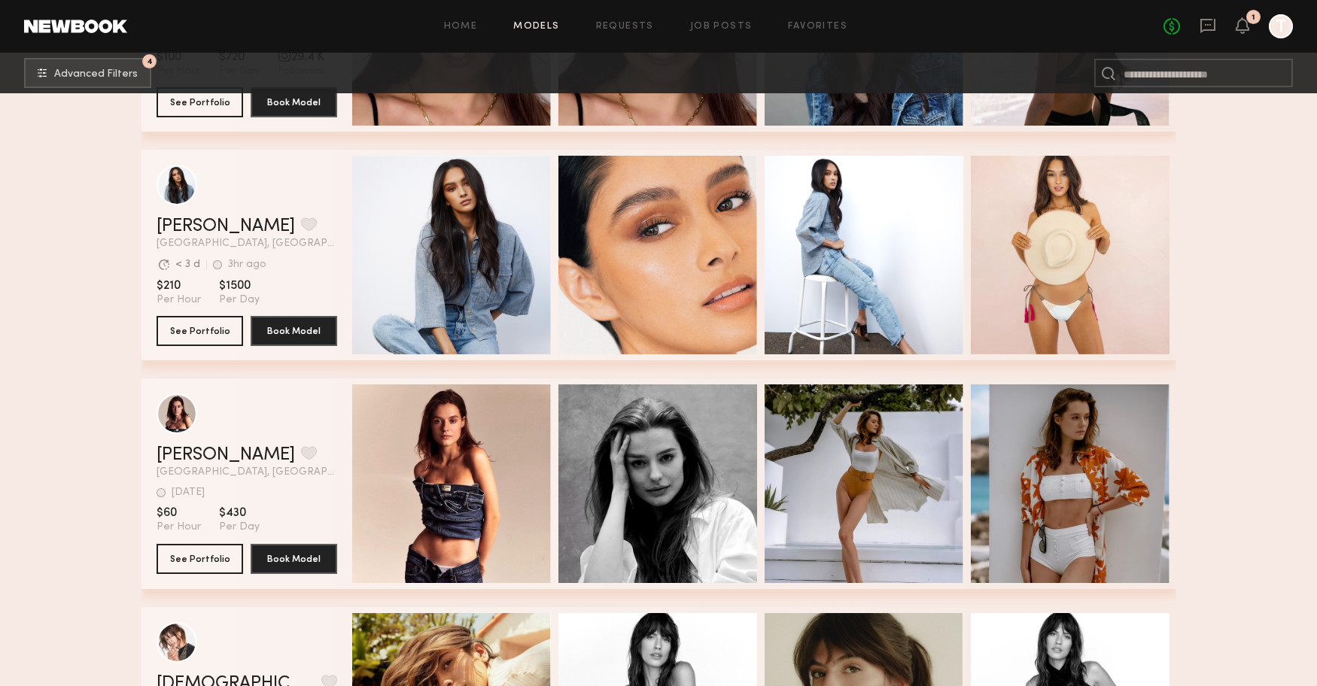
scroll to position [5937, 0]
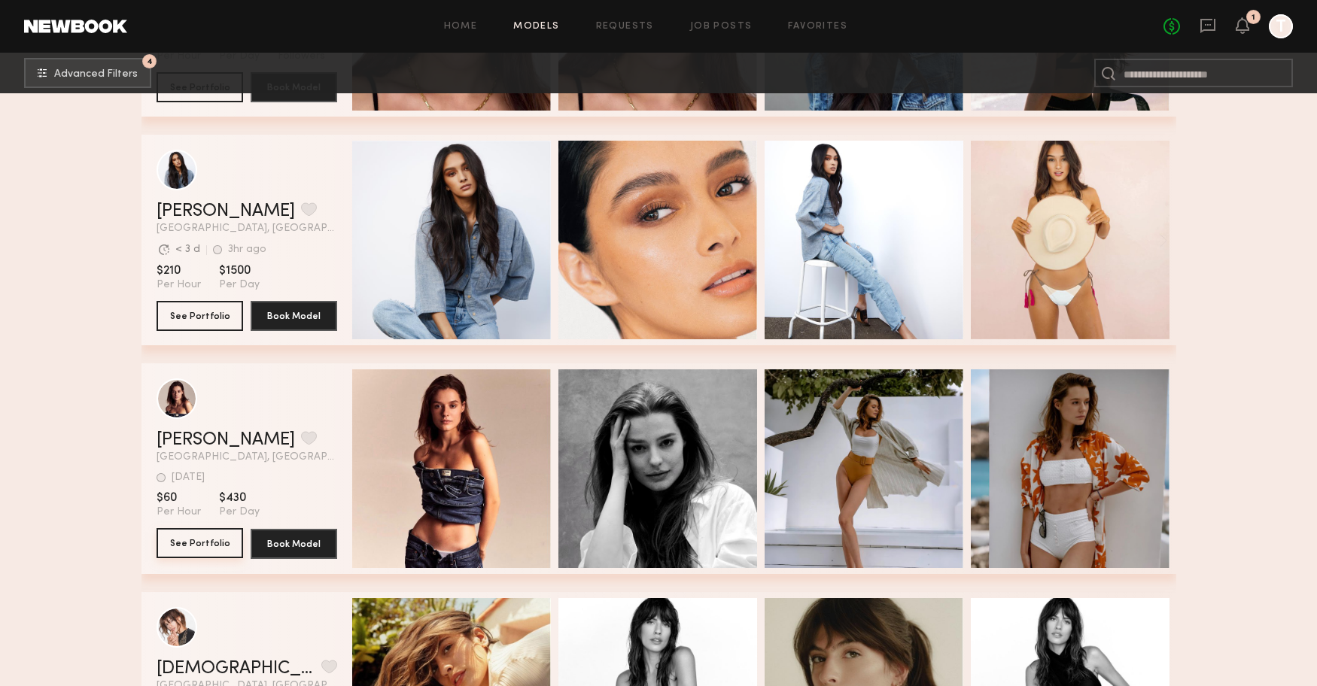
click at [218, 540] on button "See Portfolio" at bounding box center [200, 543] width 87 height 30
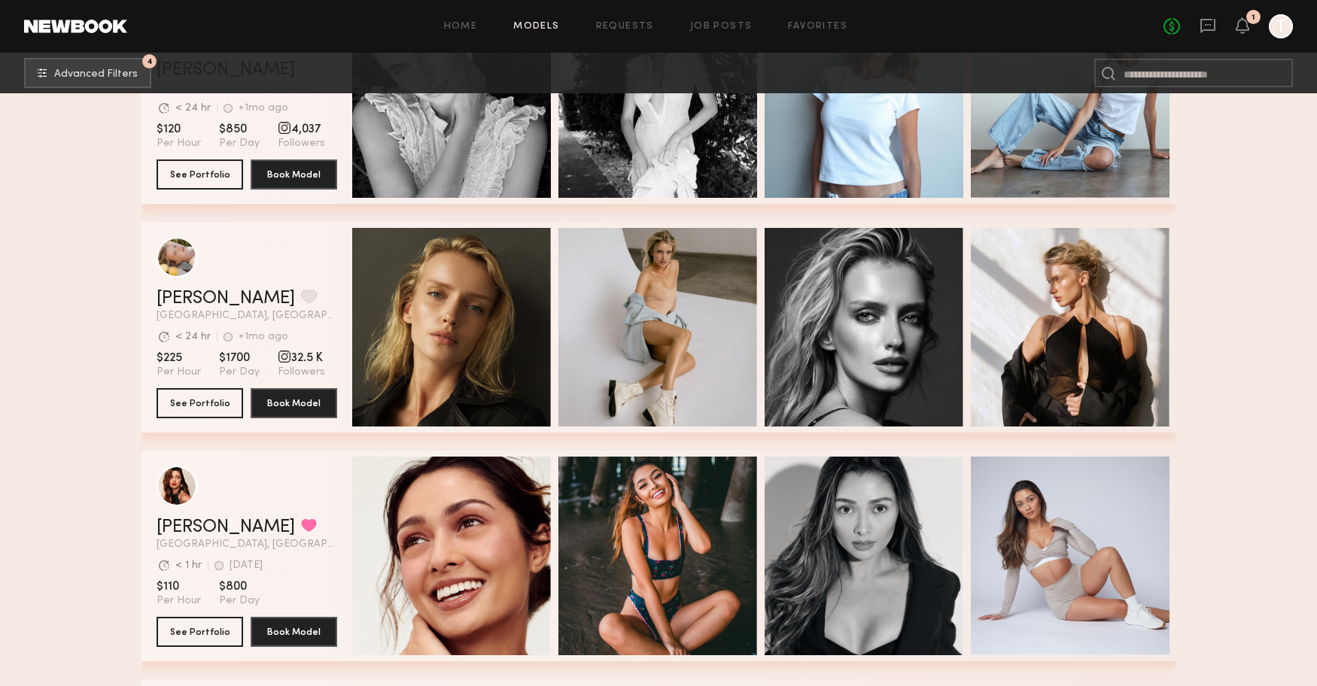
scroll to position [8324, 0]
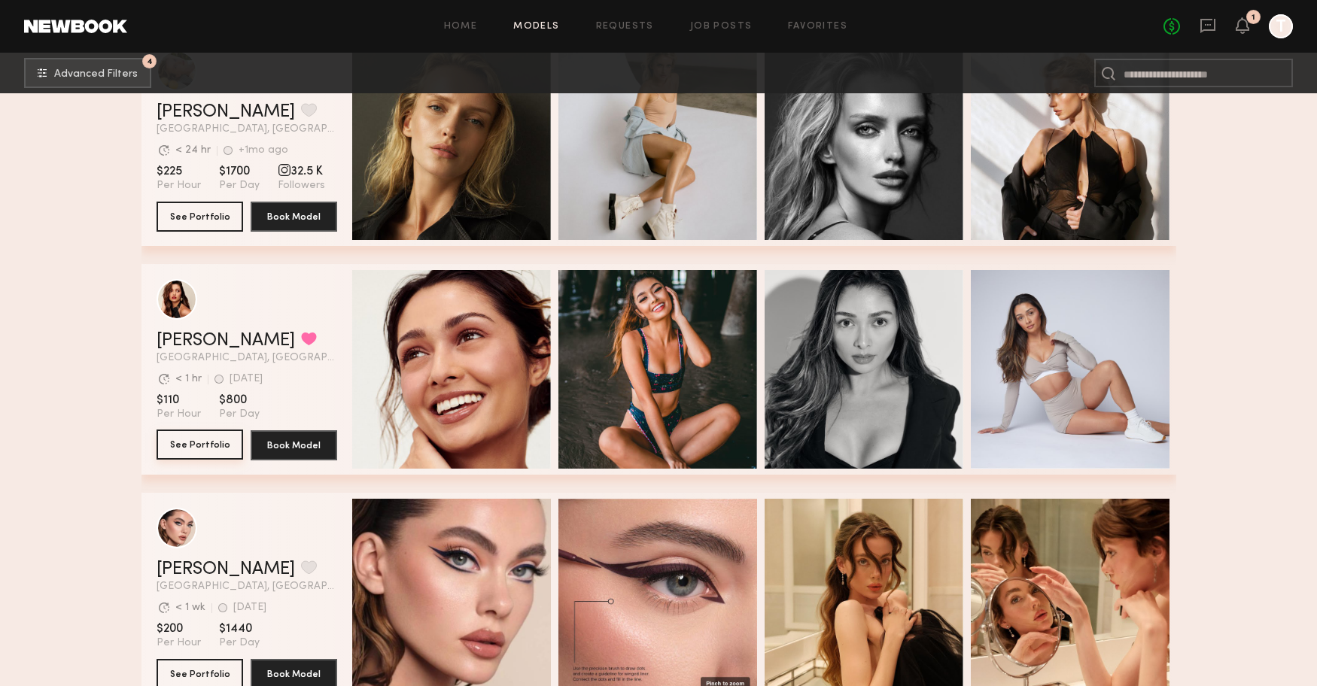
click at [200, 453] on button "See Portfolio" at bounding box center [200, 445] width 87 height 30
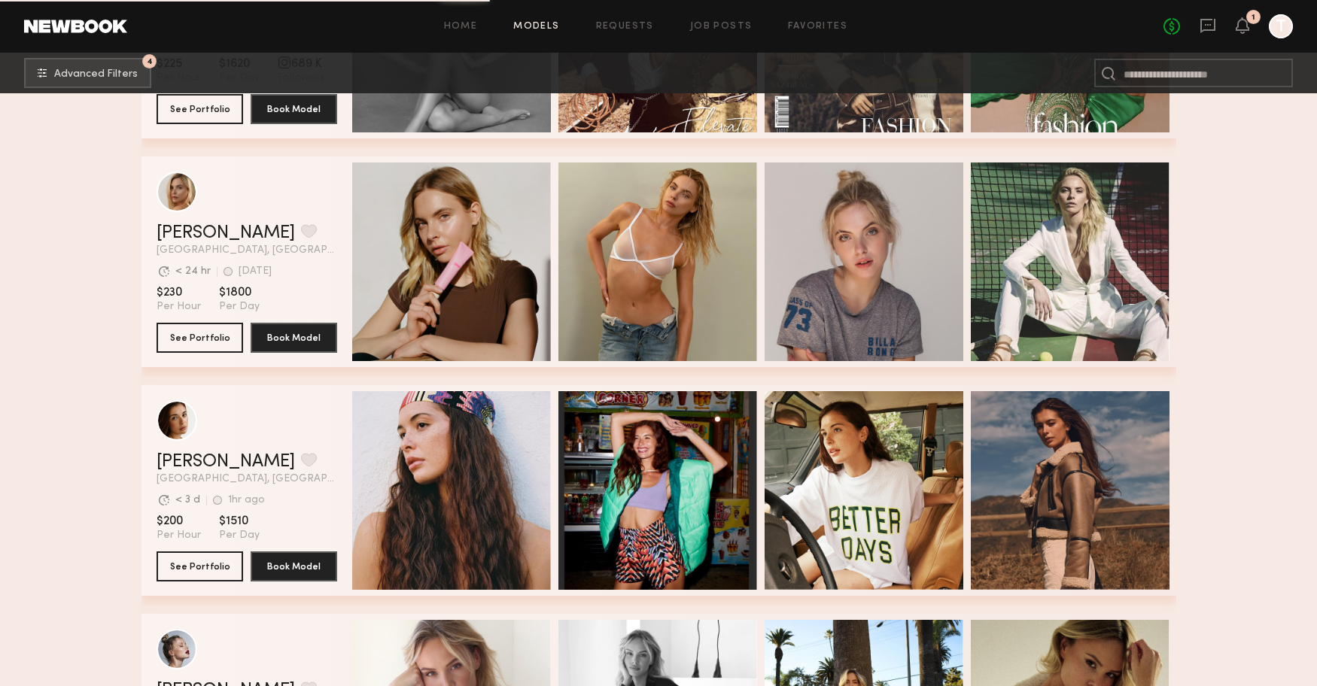
scroll to position [10286, 0]
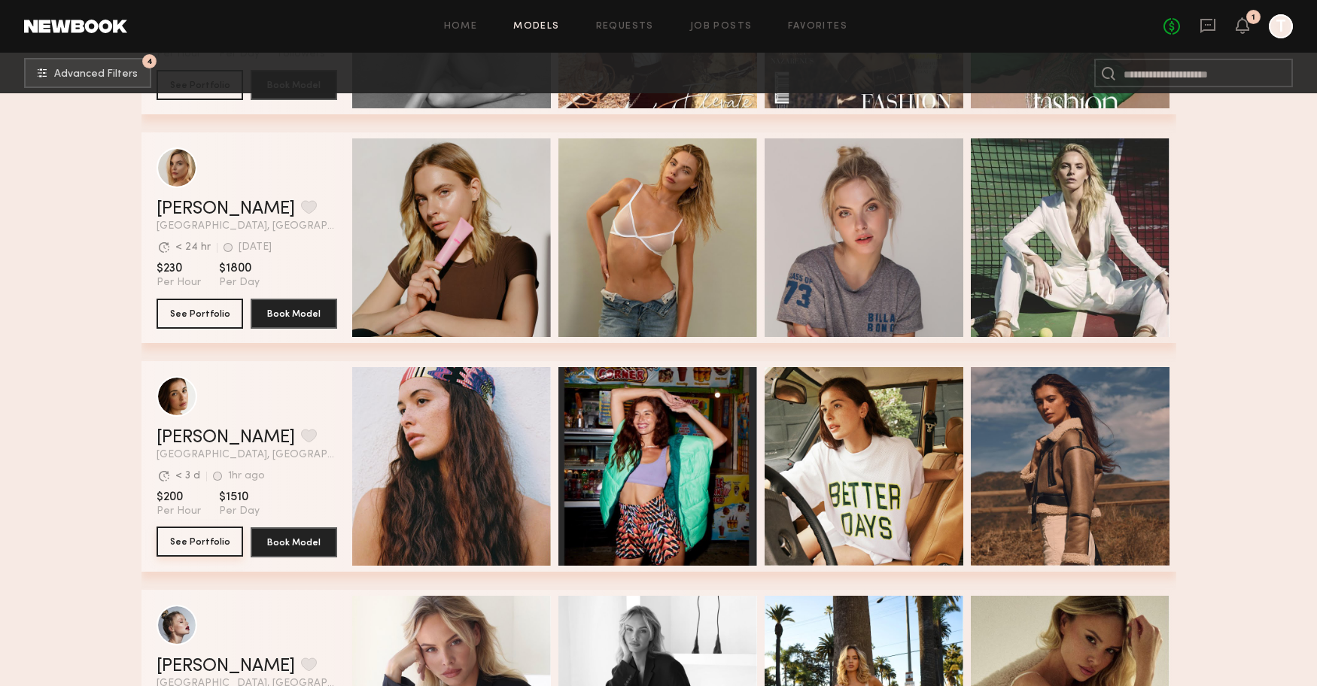
click at [224, 543] on button "See Portfolio" at bounding box center [200, 542] width 87 height 30
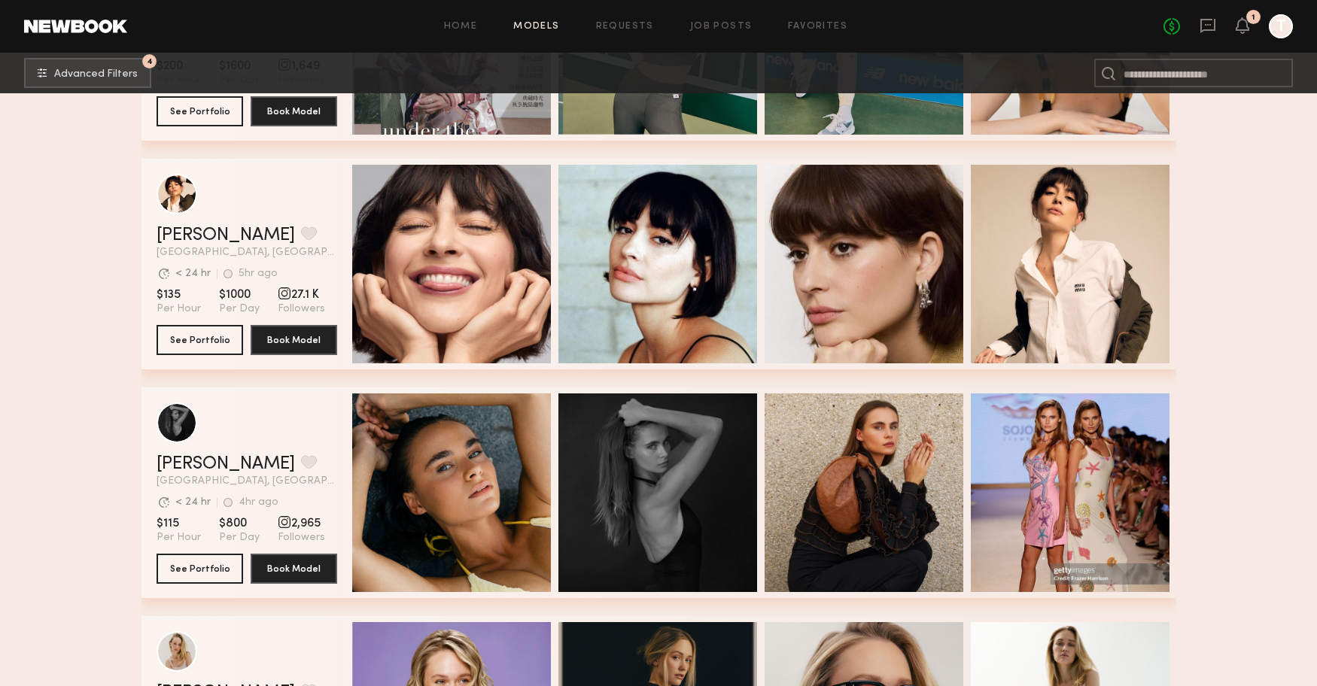
scroll to position [12334, 0]
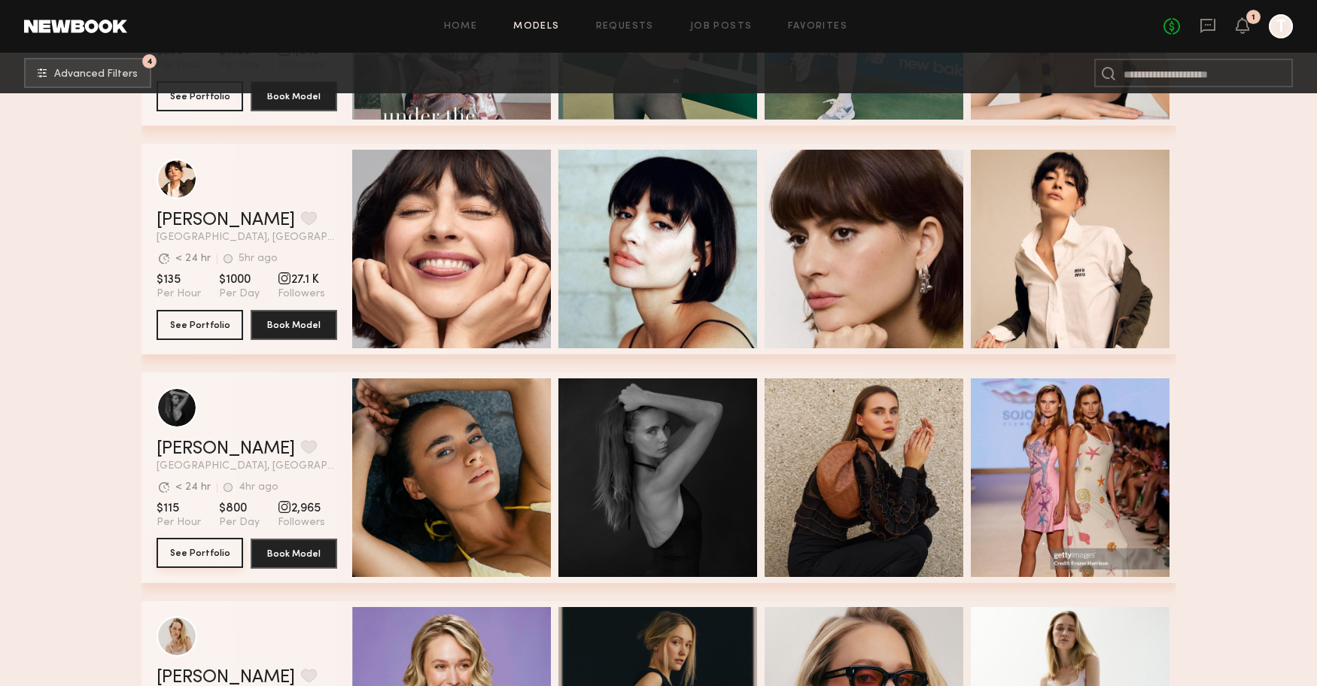
click at [215, 553] on button "See Portfolio" at bounding box center [200, 553] width 87 height 30
click at [1248, 23] on icon at bounding box center [1243, 25] width 14 height 17
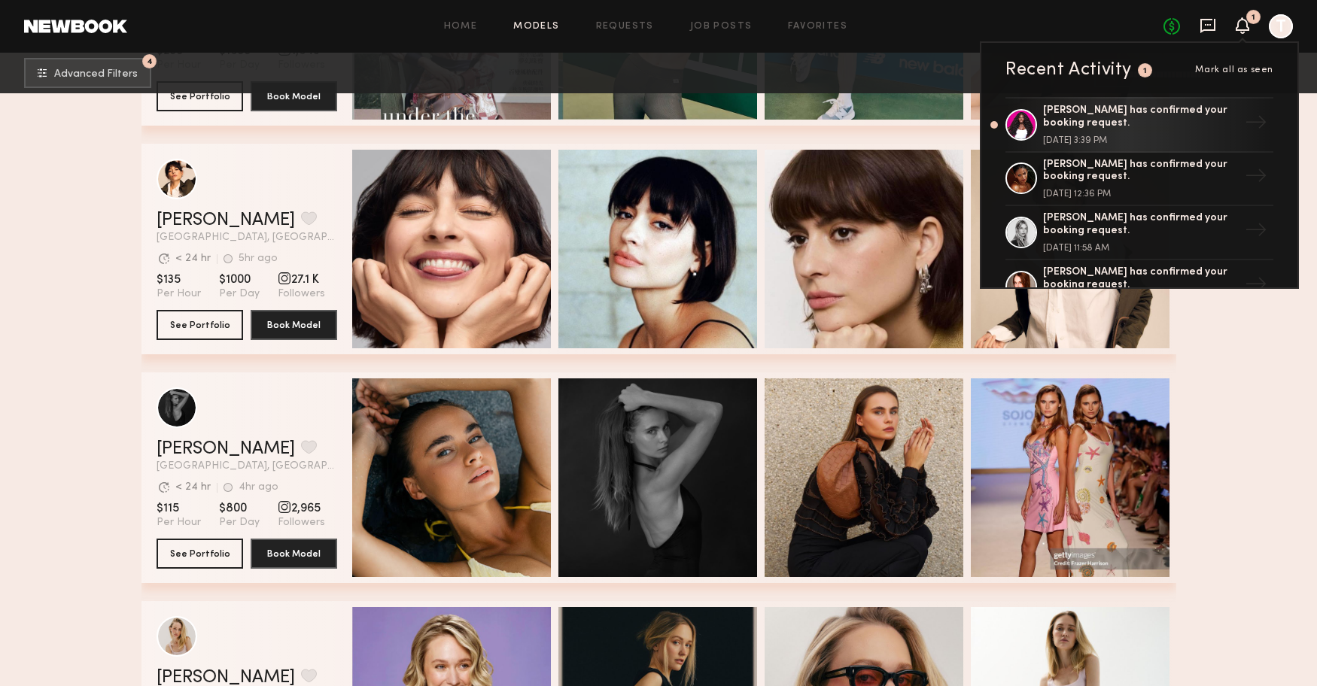
click at [1212, 29] on icon at bounding box center [1207, 26] width 15 height 14
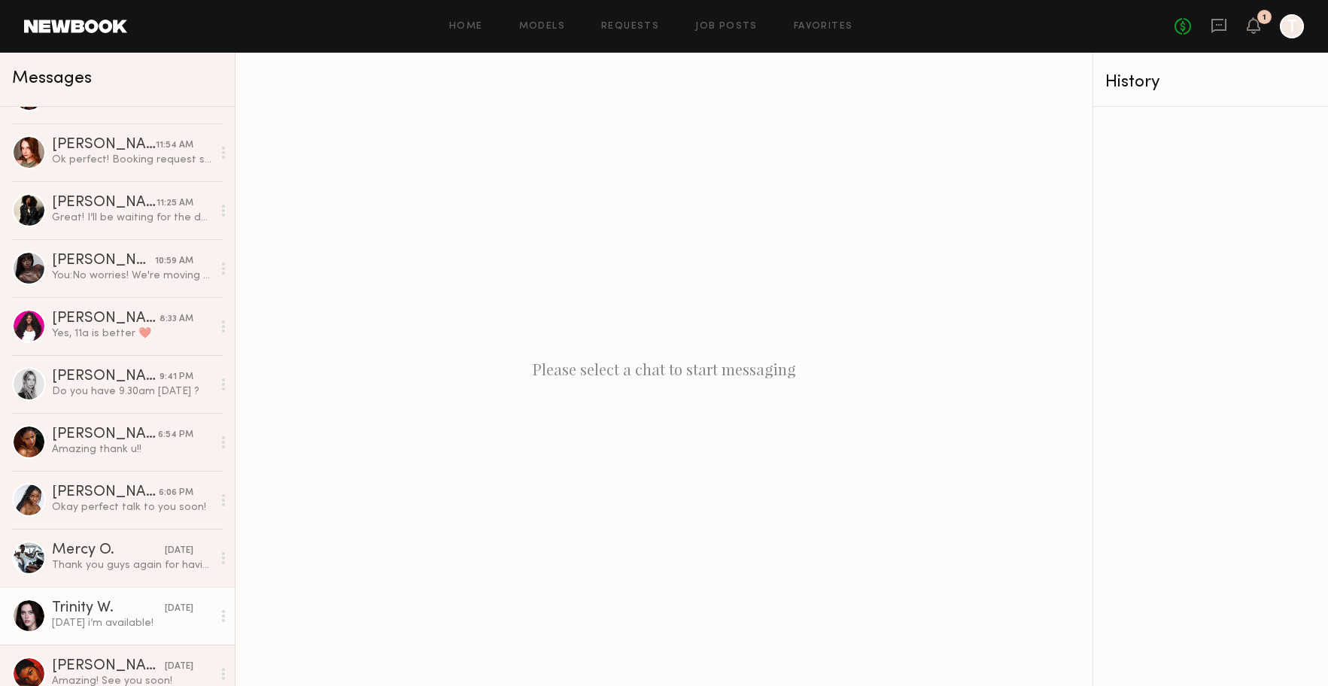
scroll to position [279, 0]
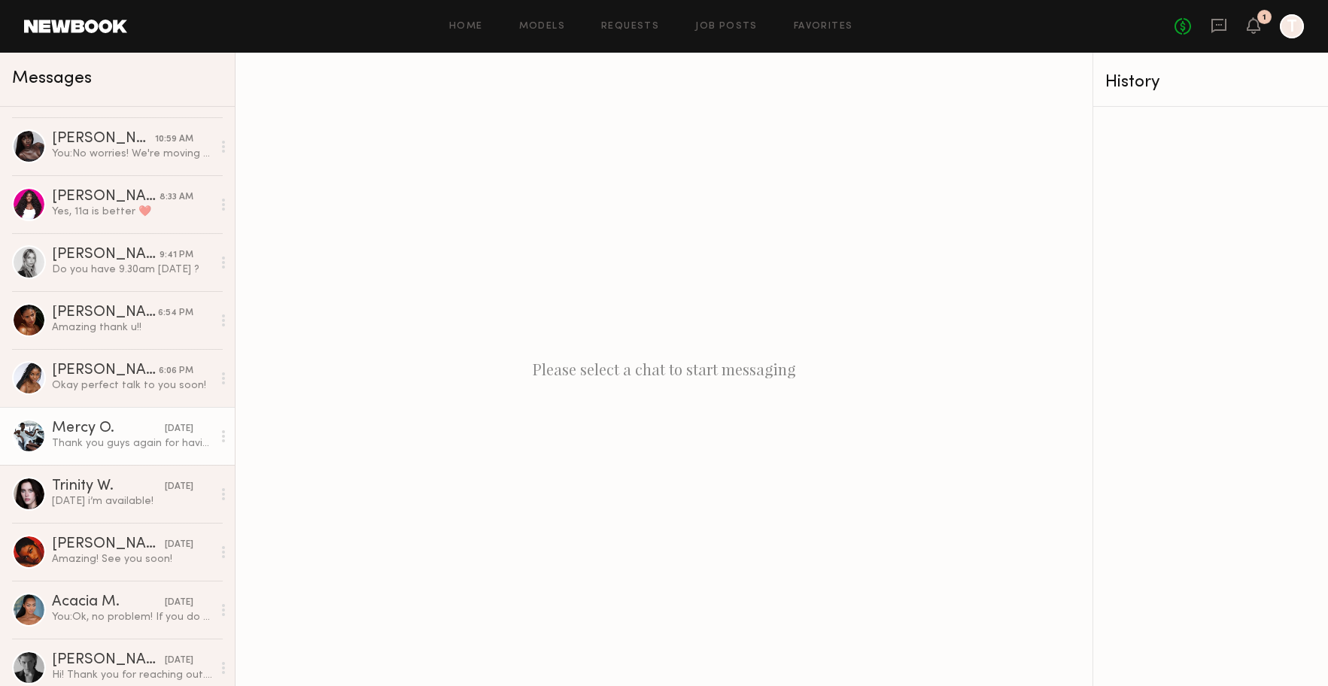
click at [93, 437] on div "Thank you guys again for having me. 😊🙏🏿" at bounding box center [132, 444] width 160 height 14
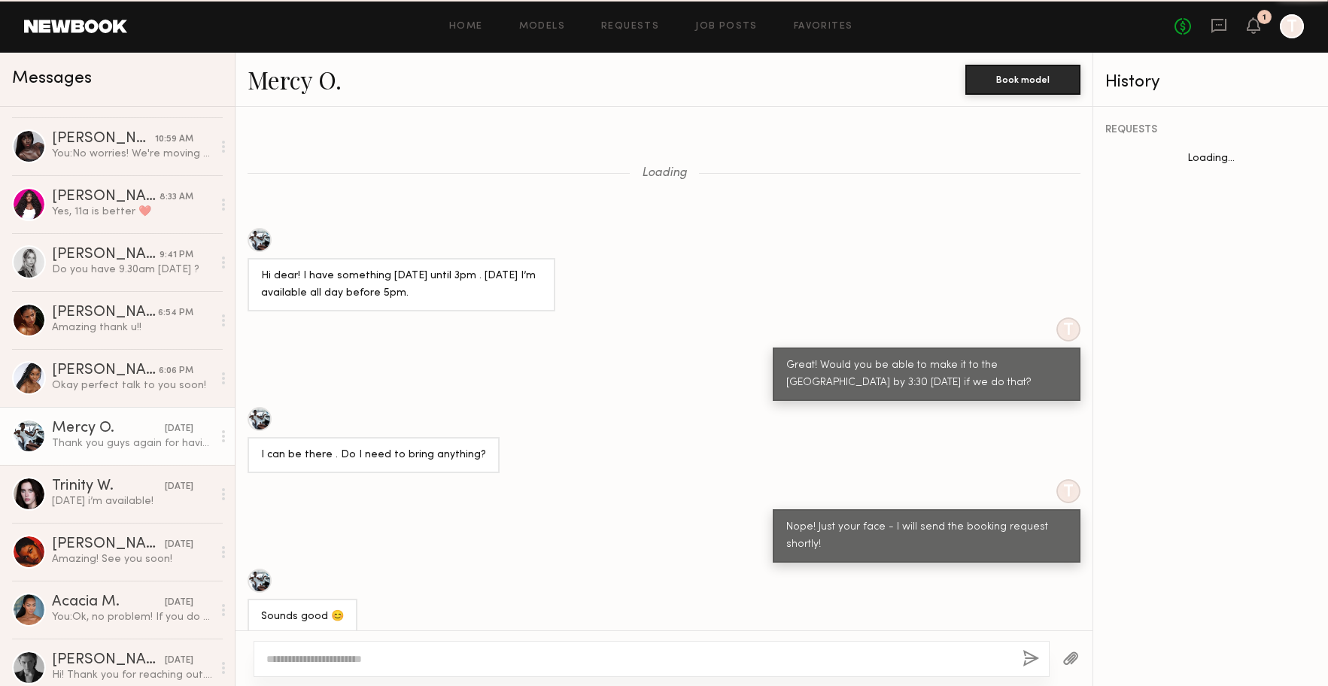
scroll to position [530, 0]
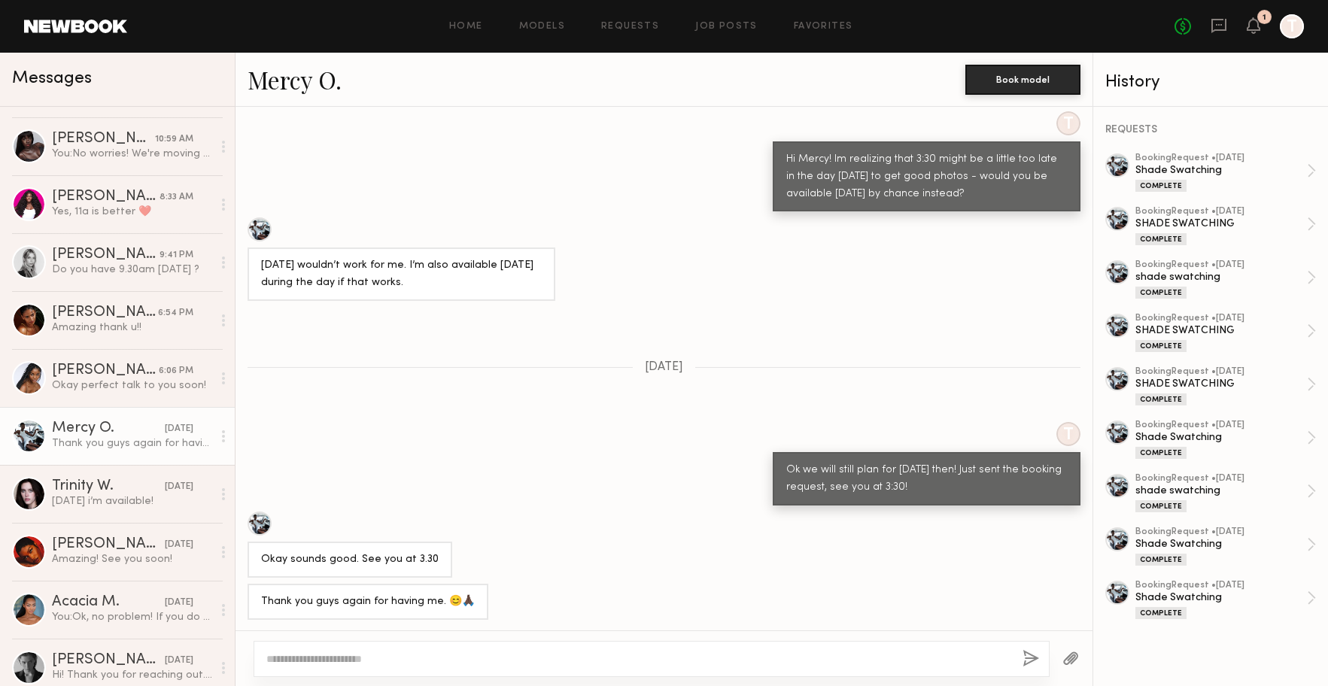
click at [373, 660] on textarea at bounding box center [638, 659] width 744 height 15
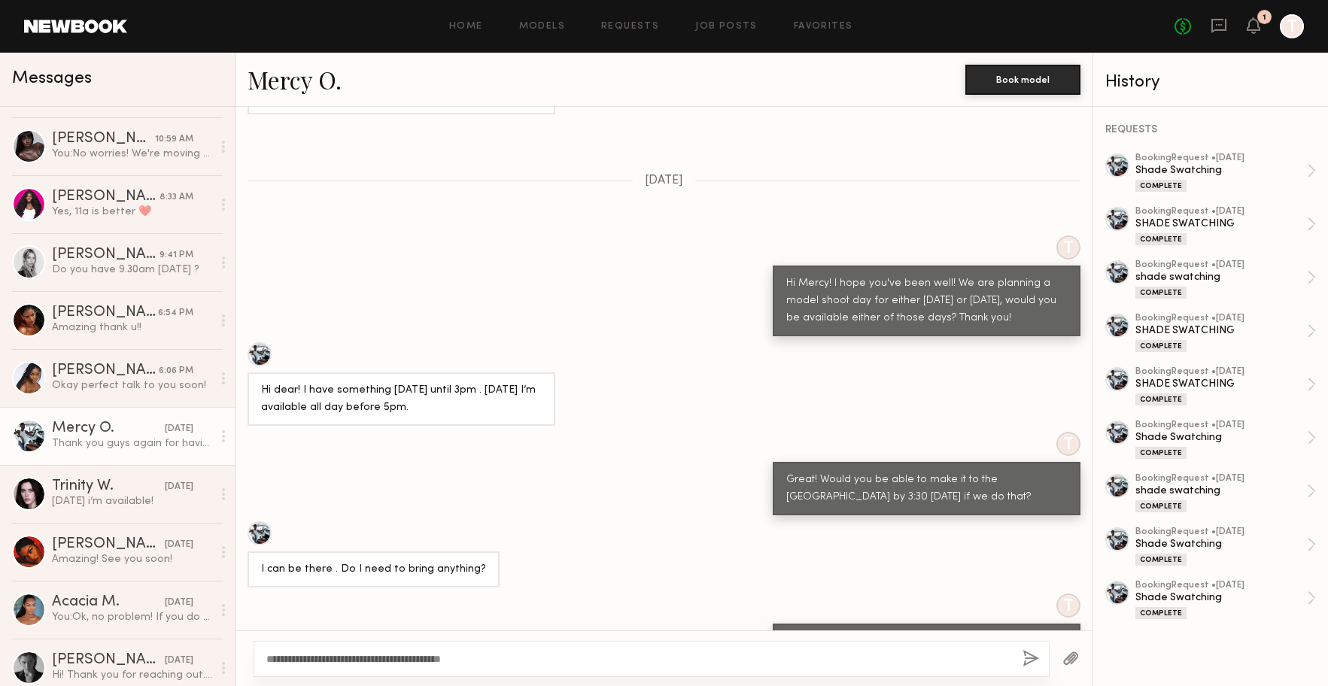
scroll to position [1132, 0]
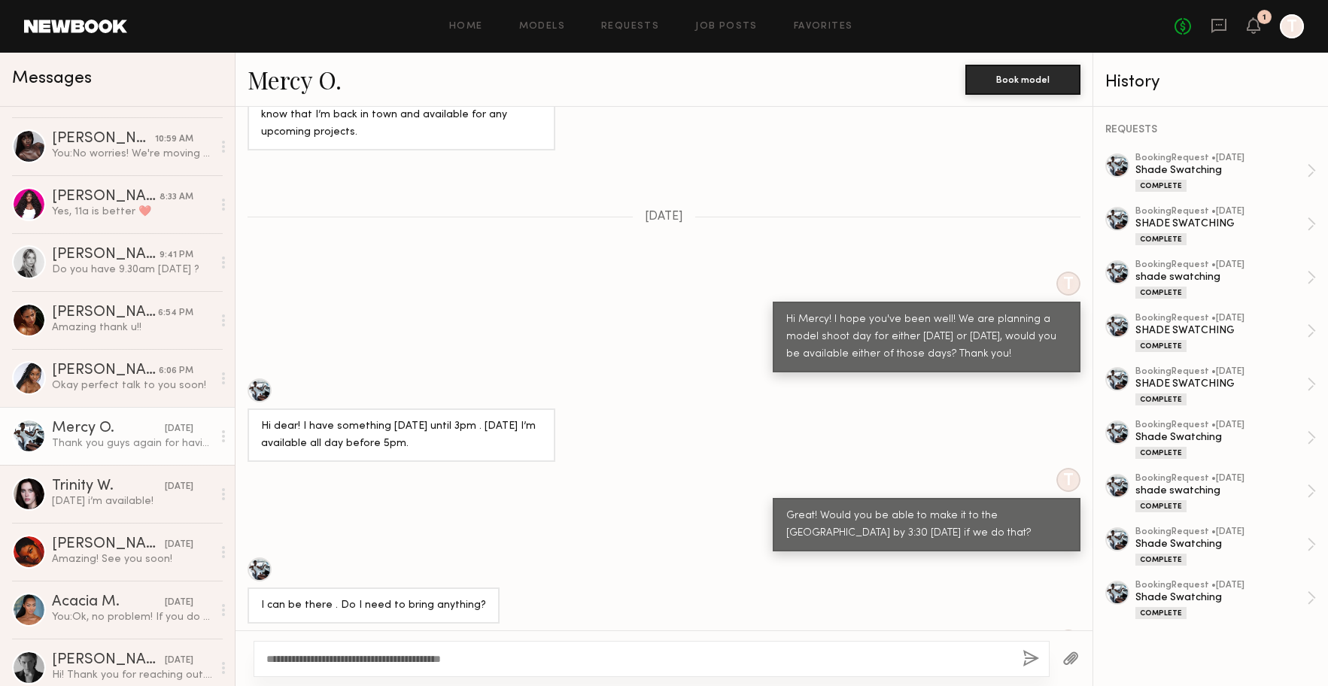
drag, startPoint x: 1020, startPoint y: 346, endPoint x: 771, endPoint y: 309, distance: 251.2
click at [773, 309] on div "Hi Mercy! I hope you've been well! We are planning a model shoot day for either…" at bounding box center [927, 337] width 308 height 71
copy div "Hi Mercy! I hope you've been well! We are planning a model shoot day for either…"
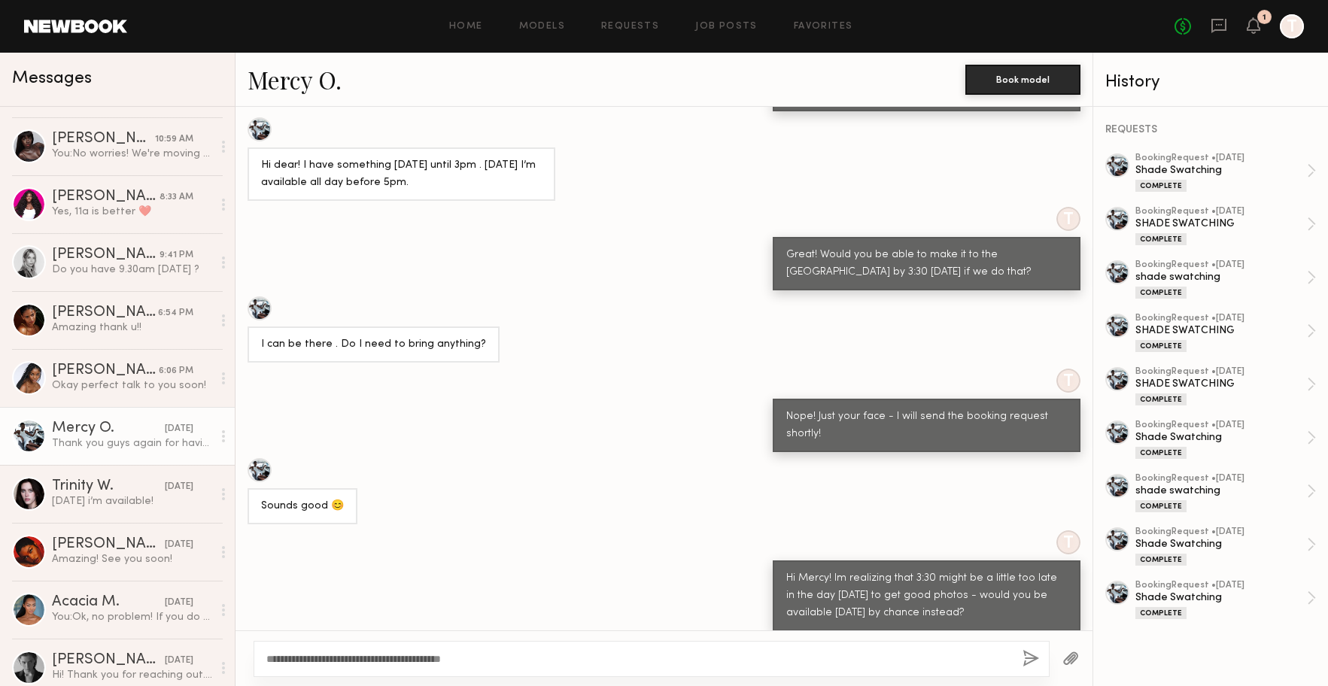
scroll to position [1809, 0]
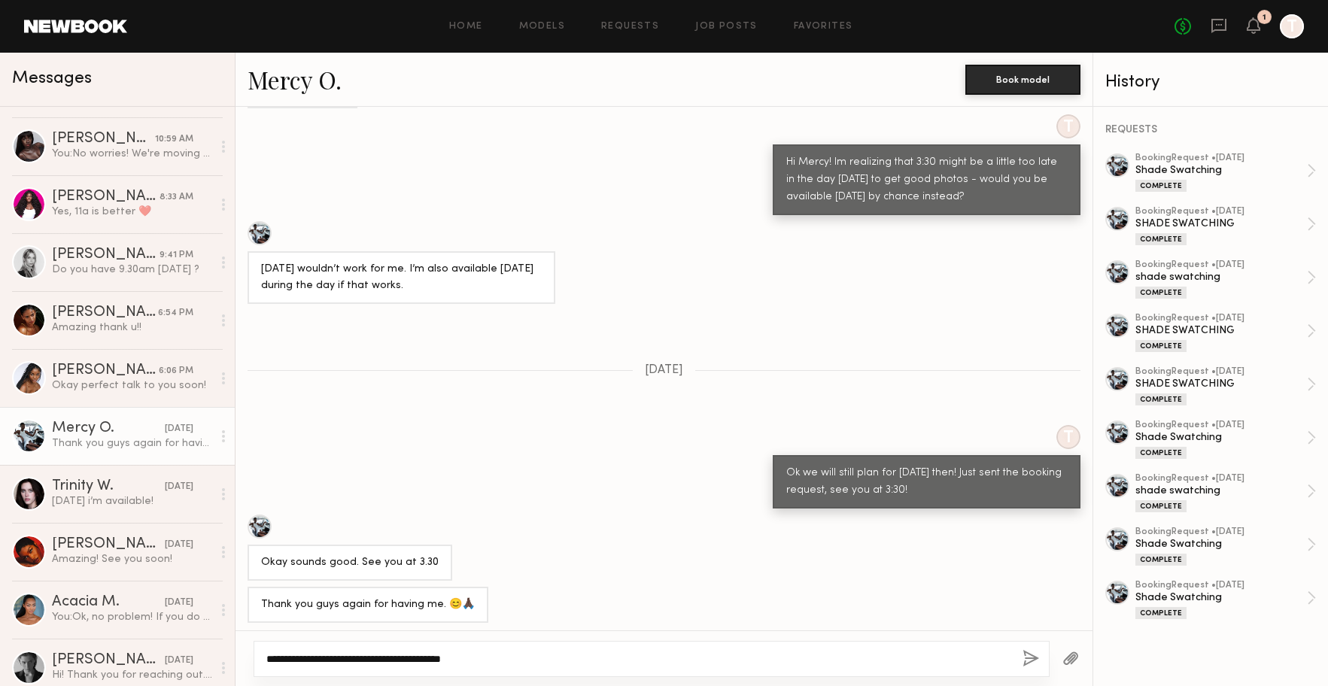
click at [501, 660] on textarea "**********" at bounding box center [638, 659] width 744 height 15
drag, startPoint x: 501, startPoint y: 660, endPoint x: 257, endPoint y: 657, distance: 243.9
click at [257, 657] on div "**********" at bounding box center [652, 659] width 796 height 36
paste textarea "**********"
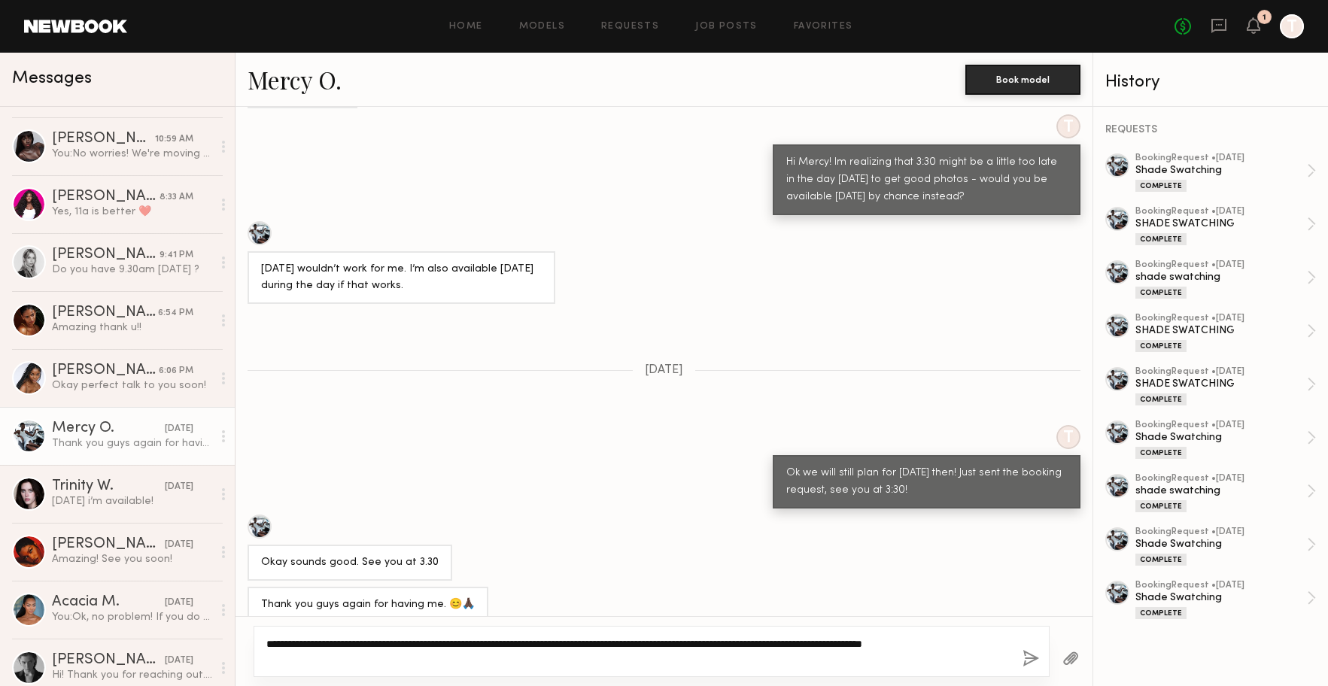
drag, startPoint x: 707, startPoint y: 643, endPoint x: 620, endPoint y: 644, distance: 86.6
click at [620, 644] on textarea "**********" at bounding box center [638, 652] width 744 height 30
click at [711, 645] on textarea "**********" at bounding box center [638, 652] width 744 height 30
drag, startPoint x: 711, startPoint y: 645, endPoint x: 621, endPoint y: 648, distance: 90.4
click at [621, 648] on textarea "**********" at bounding box center [638, 652] width 744 height 30
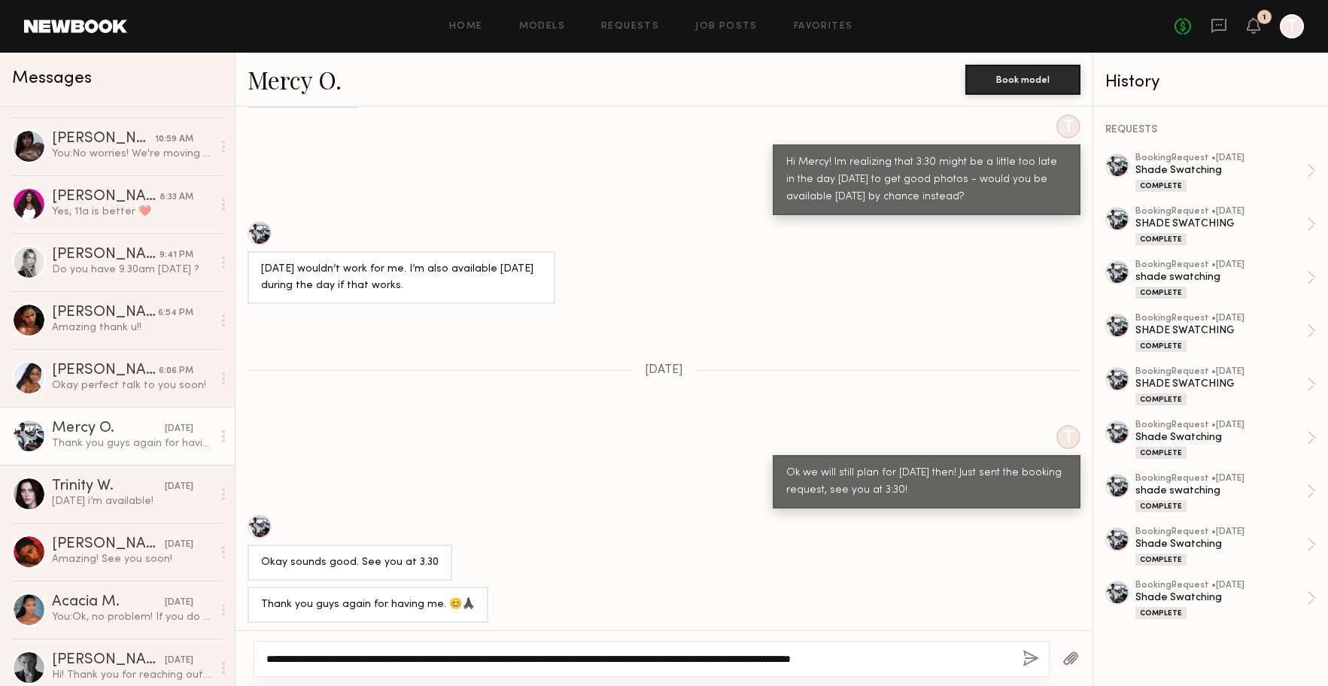
click at [966, 659] on textarea "**********" at bounding box center [638, 659] width 744 height 15
click at [618, 656] on textarea "**********" at bounding box center [638, 659] width 744 height 15
drag, startPoint x: 726, startPoint y: 656, endPoint x: 670, endPoint y: 654, distance: 56.5
click at [670, 654] on textarea "**********" at bounding box center [638, 659] width 744 height 15
click at [939, 656] on textarea "**********" at bounding box center [638, 659] width 744 height 15
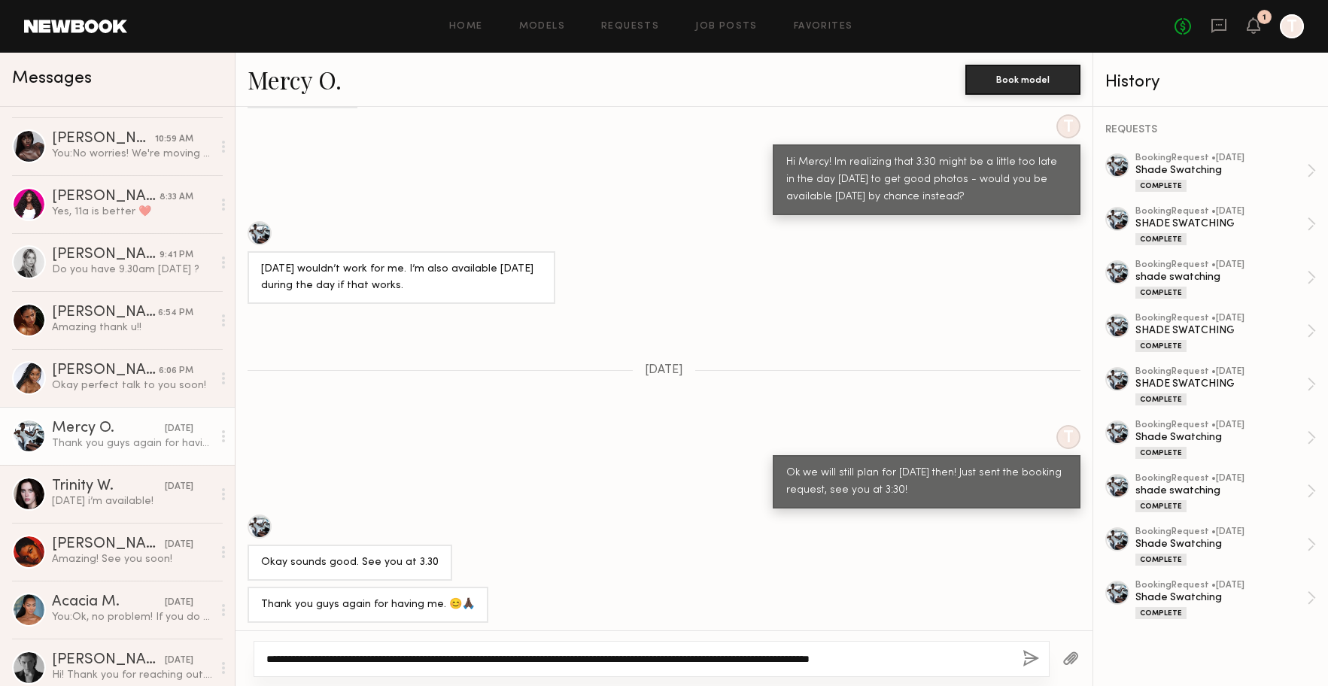
drag, startPoint x: 986, startPoint y: 662, endPoint x: 812, endPoint y: 656, distance: 174.0
click at [812, 656] on textarea "**********" at bounding box center [638, 659] width 744 height 15
drag, startPoint x: 990, startPoint y: 656, endPoint x: 261, endPoint y: 657, distance: 728.6
click at [261, 657] on div "**********" at bounding box center [652, 659] width 796 height 36
click at [987, 661] on textarea "**********" at bounding box center [638, 659] width 744 height 15
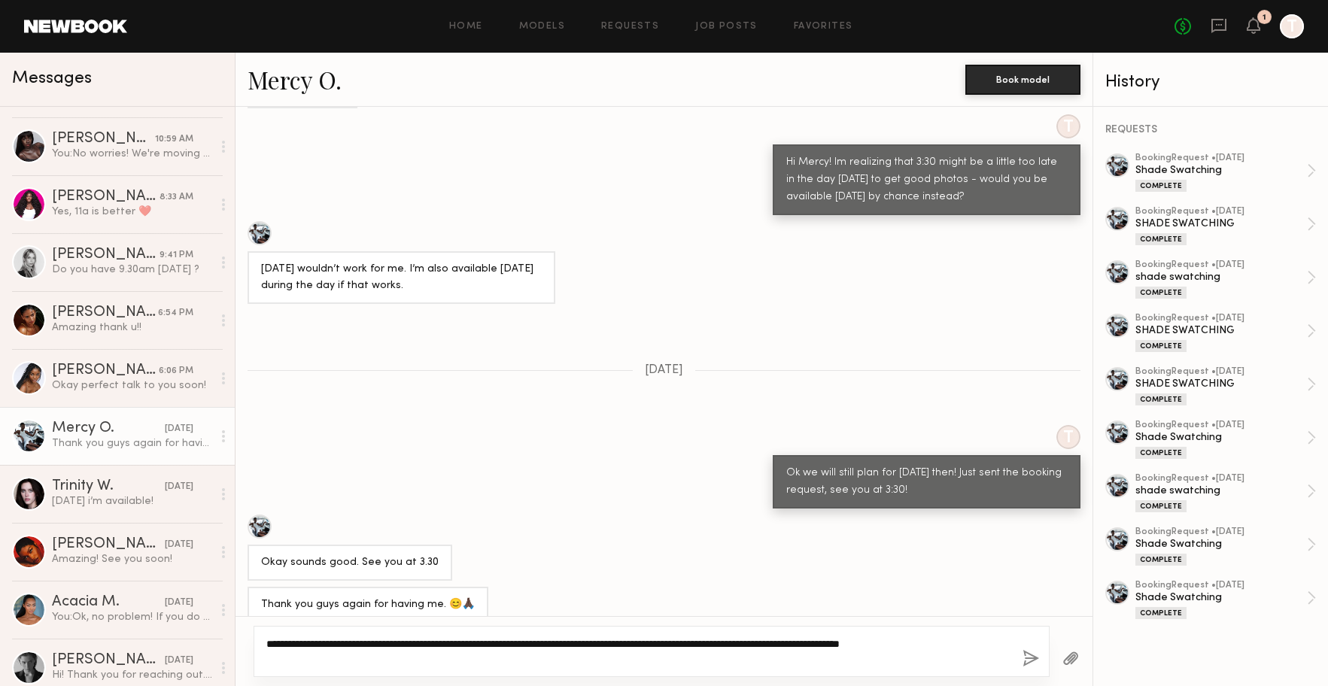
type textarea "**********"
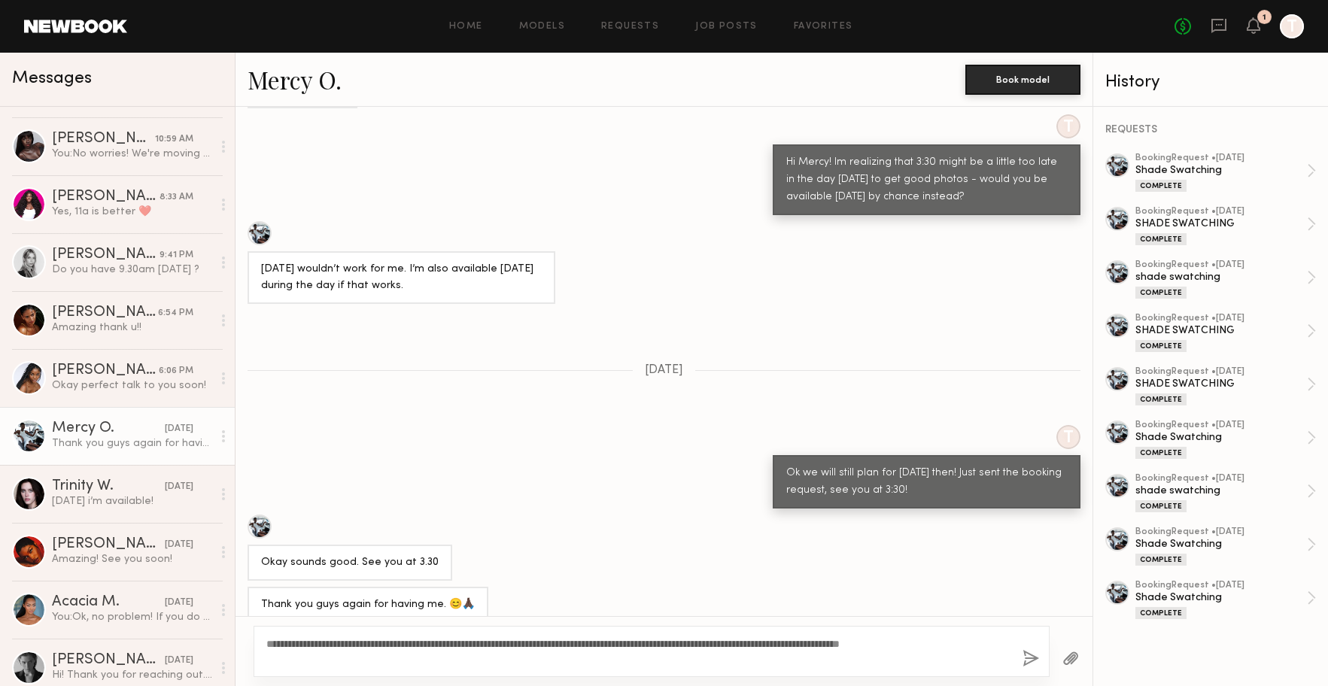
click at [1025, 656] on button "button" at bounding box center [1031, 659] width 17 height 19
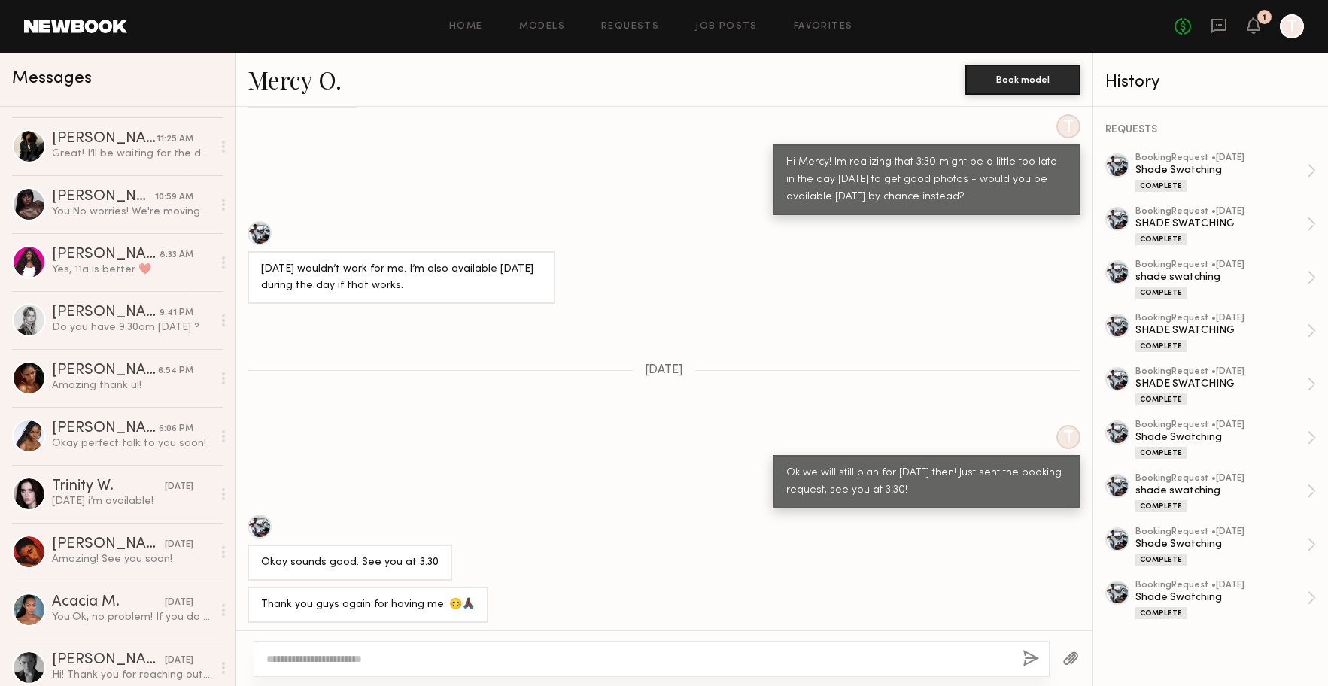
scroll to position [0, 0]
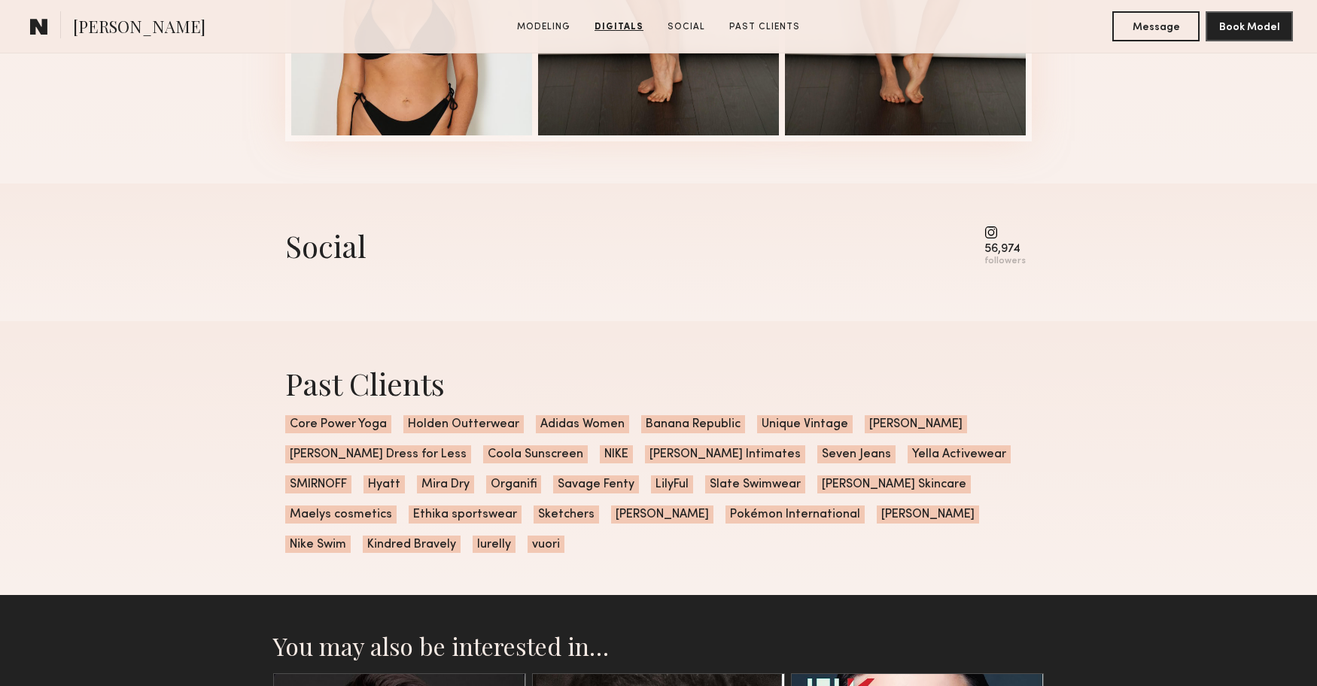
scroll to position [2054, 0]
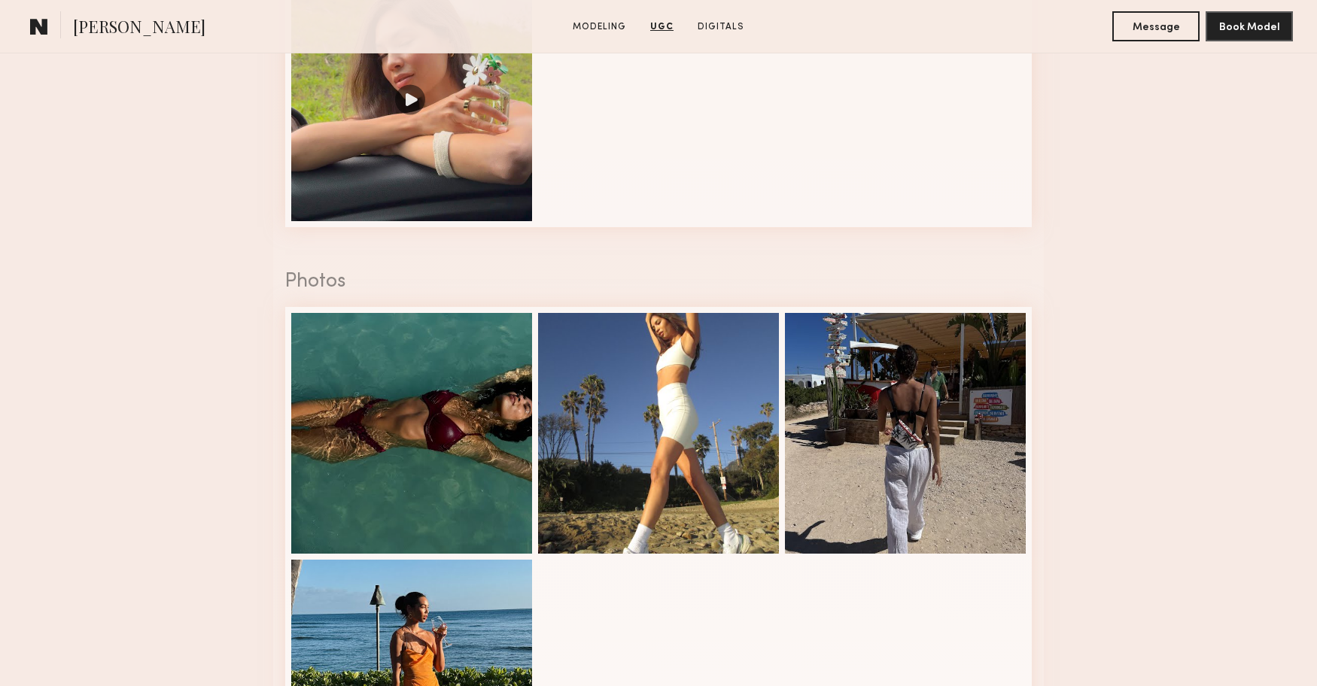
scroll to position [1775, 0]
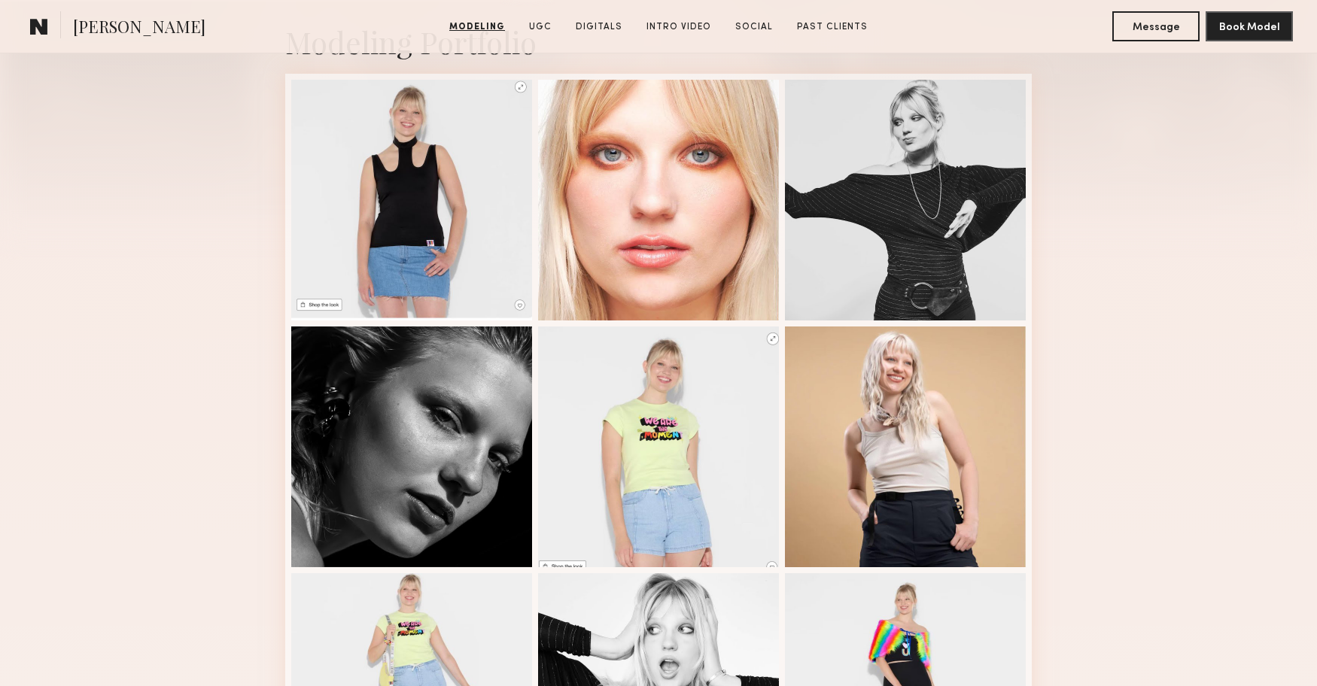
scroll to position [365, 0]
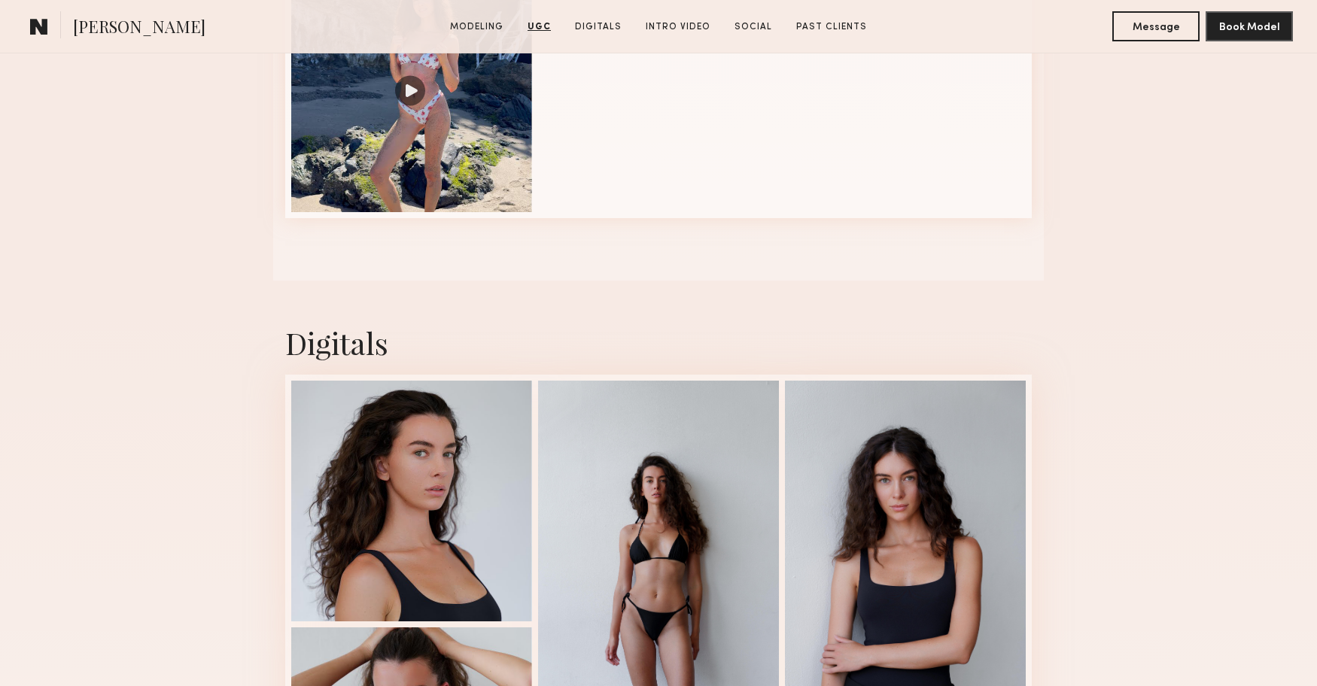
scroll to position [2132, 0]
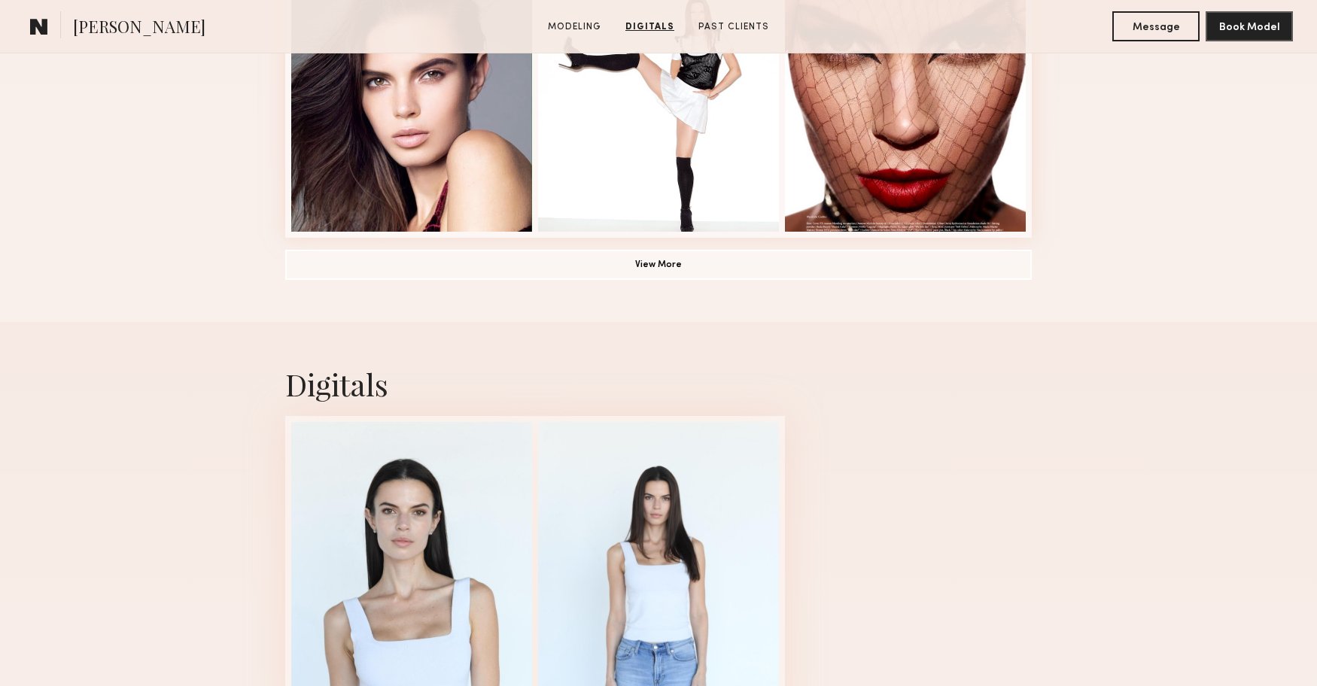
scroll to position [1188, 0]
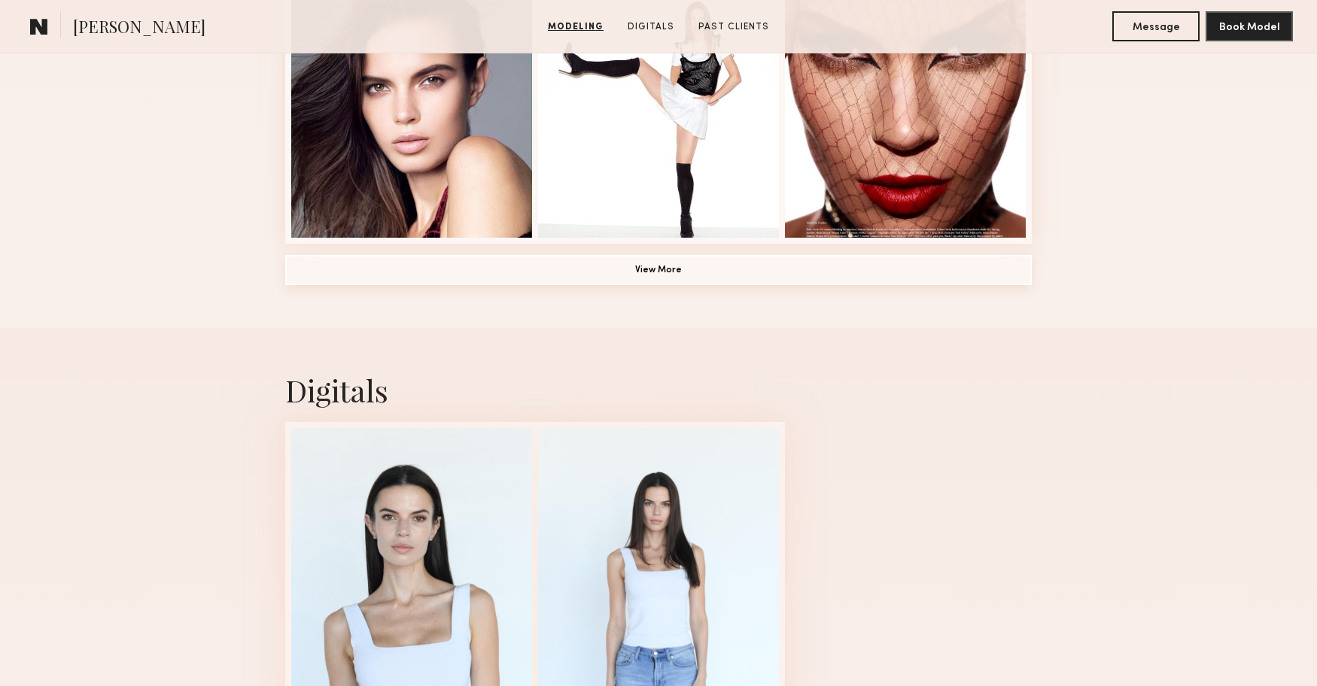
click at [685, 257] on button "View More" at bounding box center [658, 270] width 747 height 30
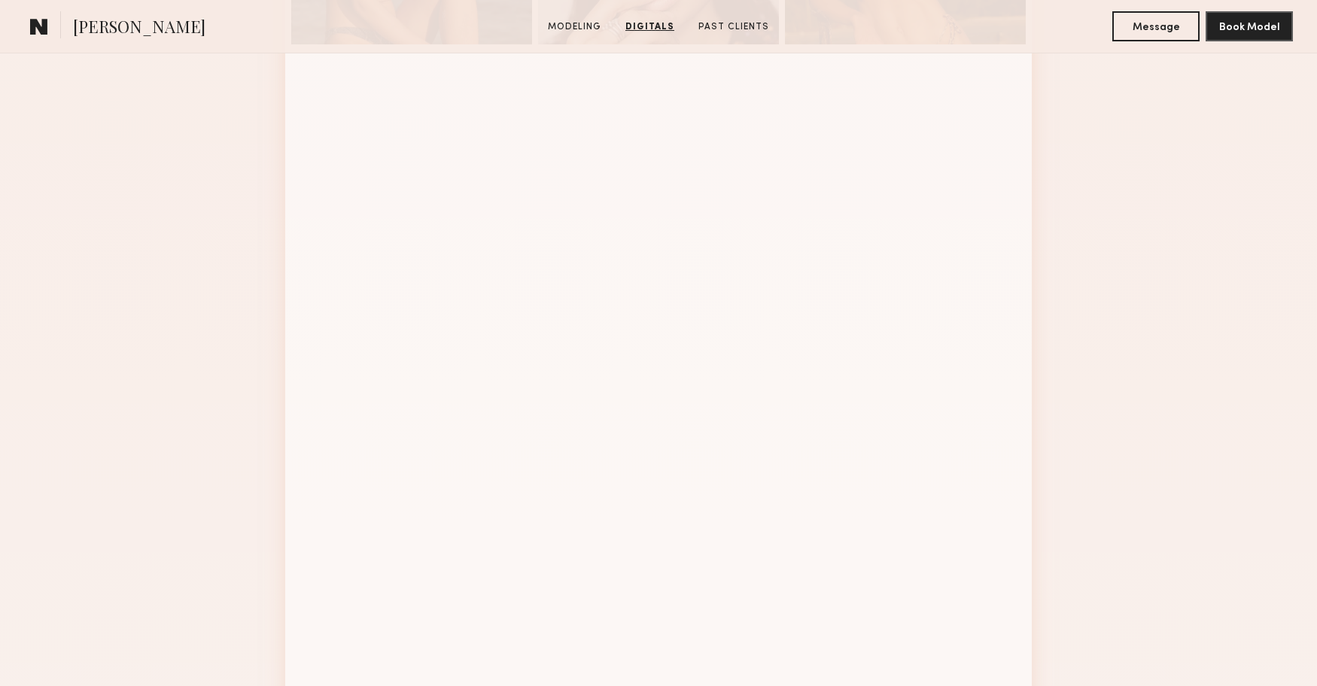
scroll to position [0, 0]
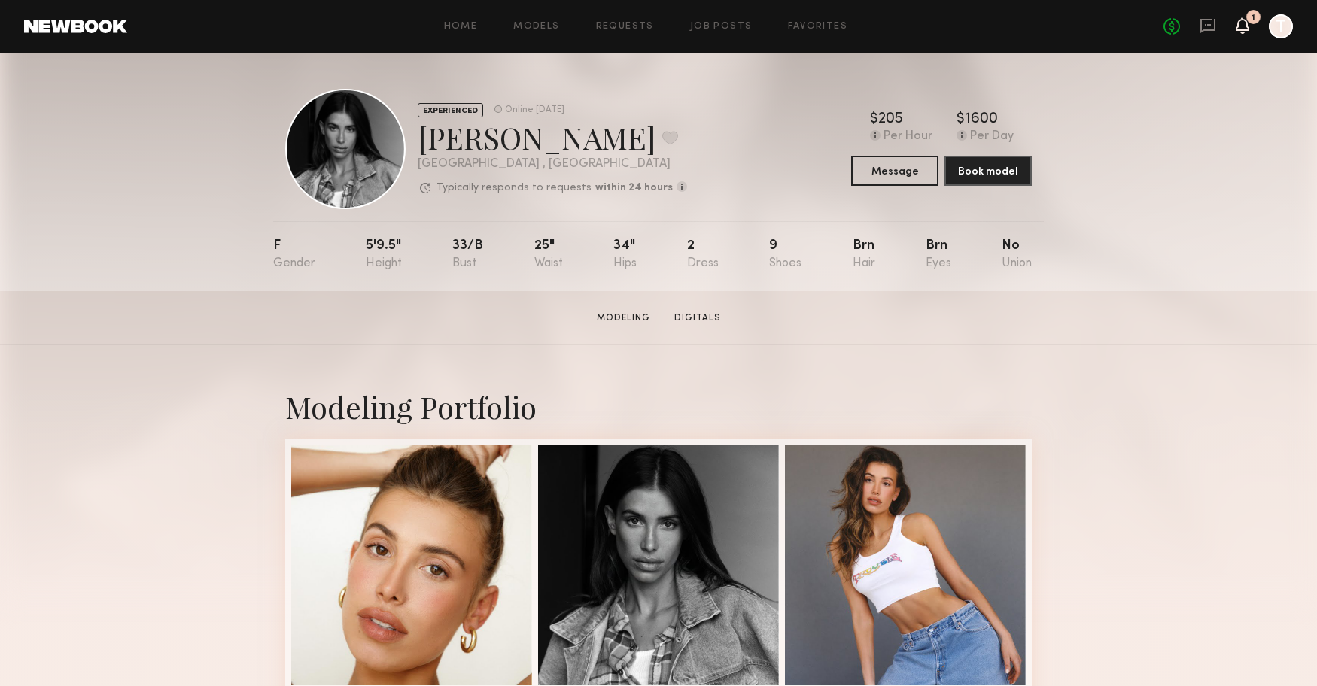
click at [1246, 29] on icon at bounding box center [1243, 25] width 12 height 11
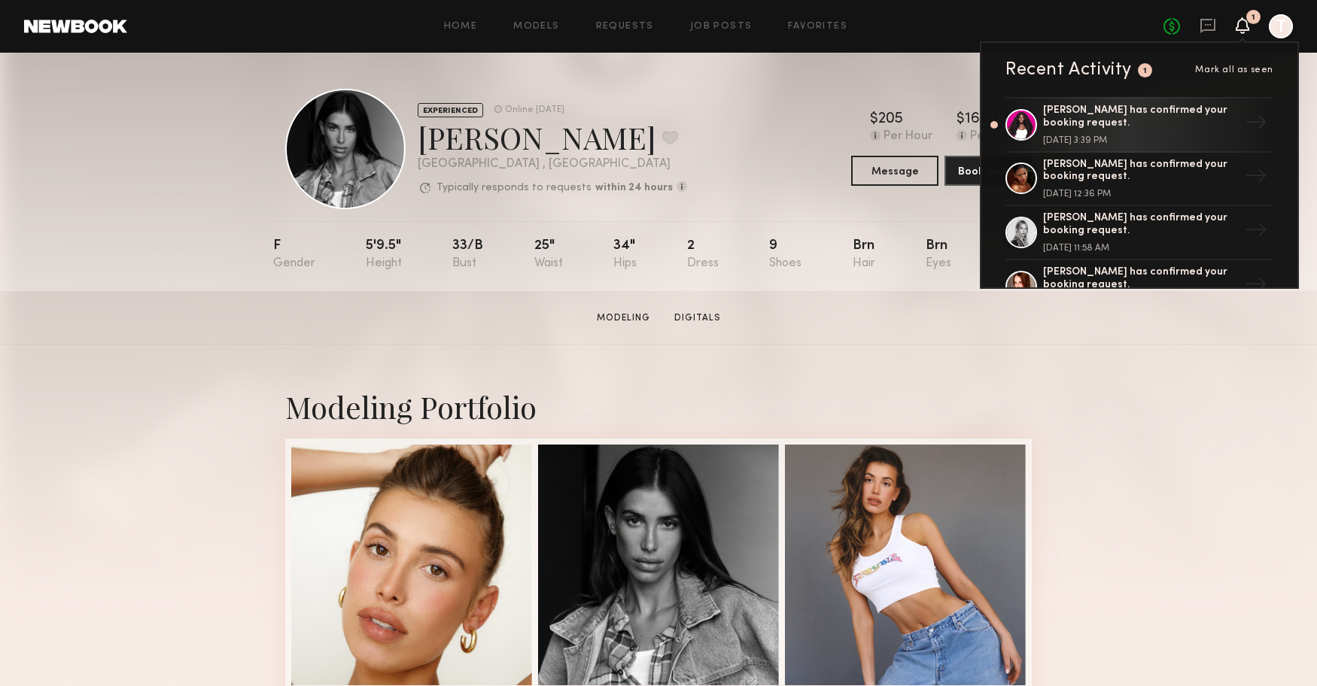
click at [1247, 69] on span "Mark all as seen" at bounding box center [1234, 69] width 78 height 9
